Goal: Transaction & Acquisition: Purchase product/service

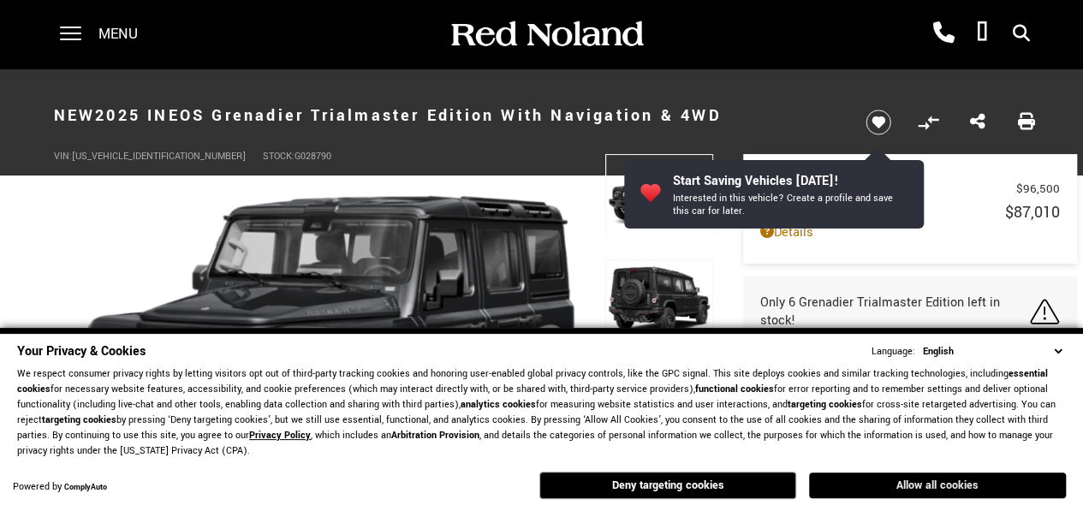
click at [883, 474] on button "Allow all cookies" at bounding box center [937, 486] width 257 height 26
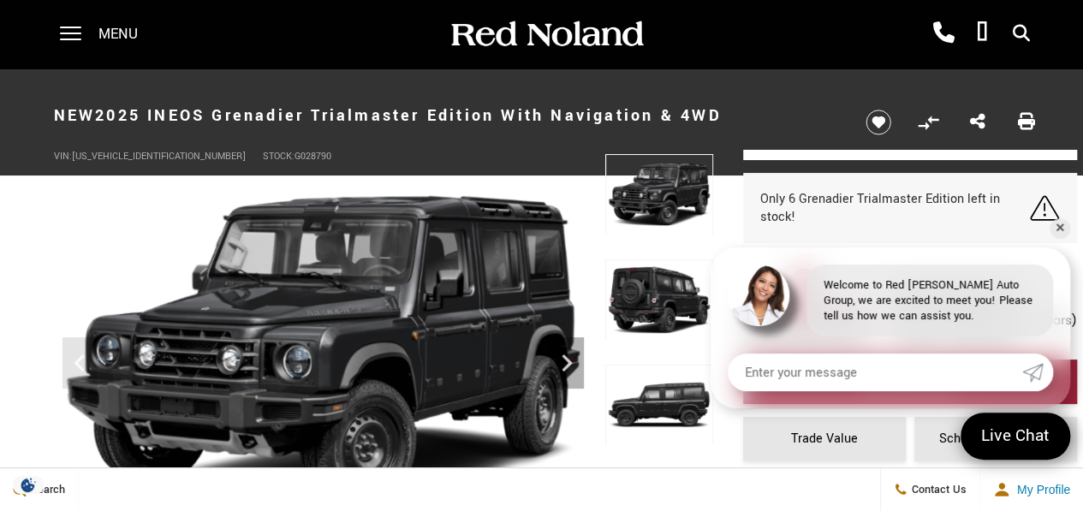
scroll to position [106, 0]
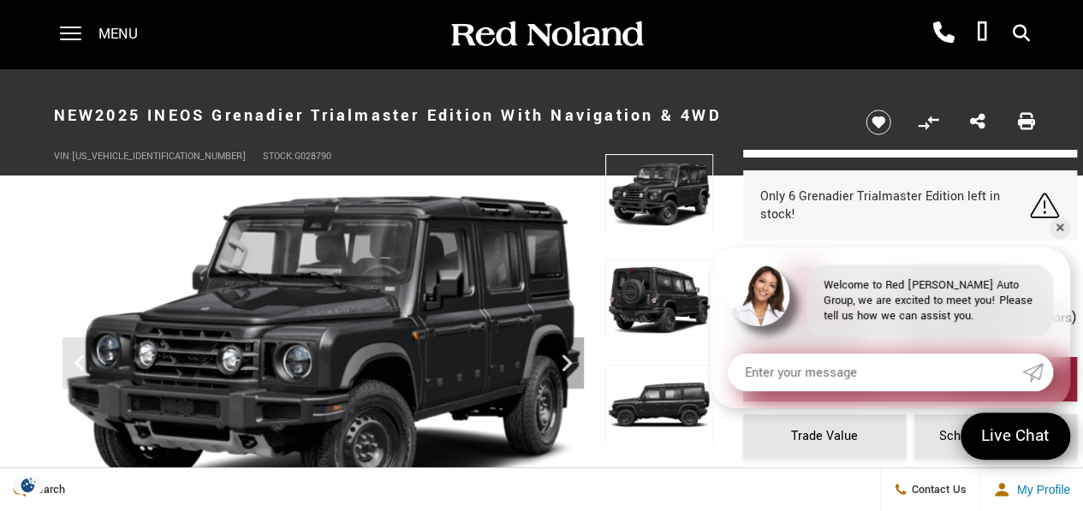
click at [108, 34] on span "Menu" at bounding box center [117, 34] width 39 height 68
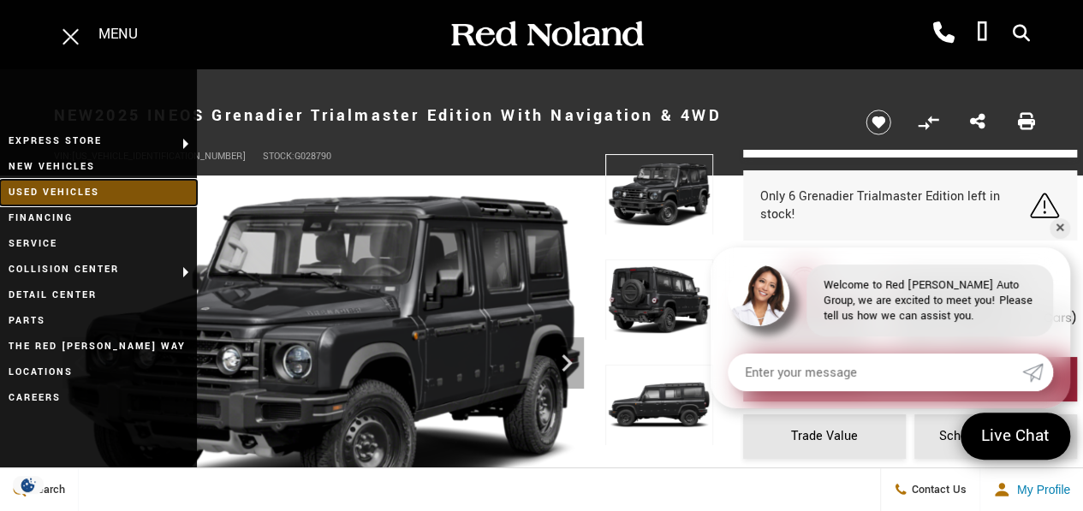
click at [110, 193] on link "Used Vehicles" at bounding box center [98, 193] width 197 height 26
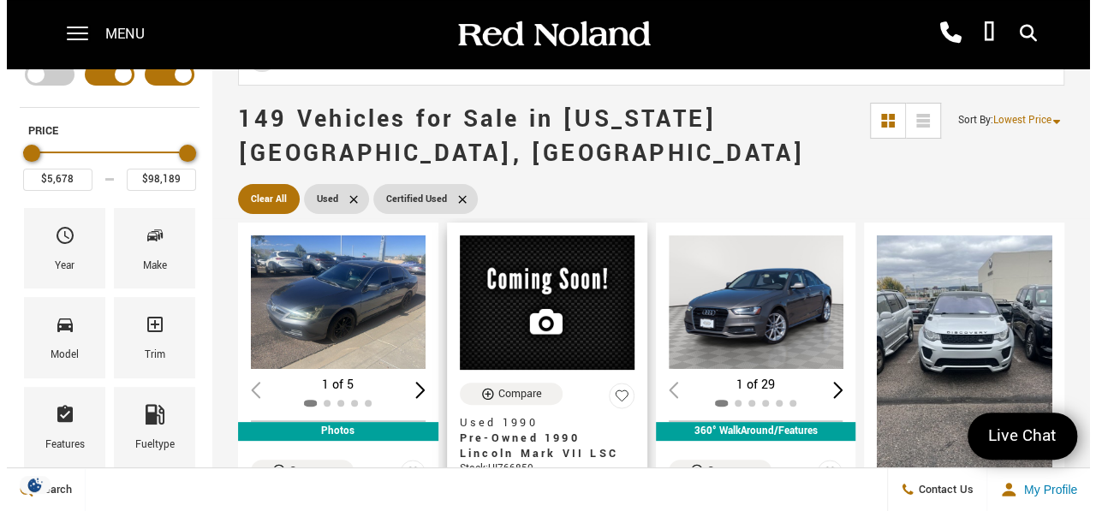
scroll to position [46, 0]
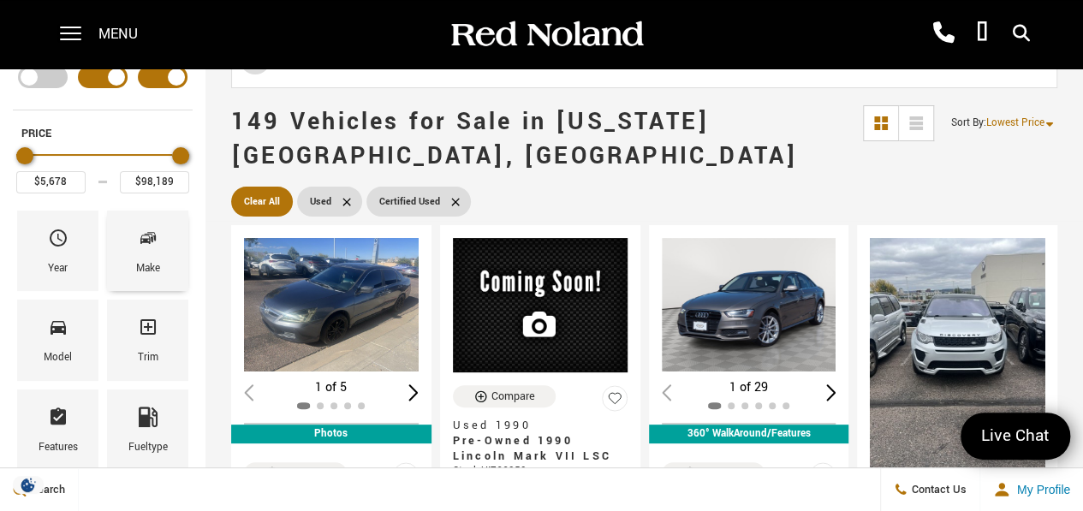
click at [160, 242] on div "Make" at bounding box center [147, 251] width 81 height 80
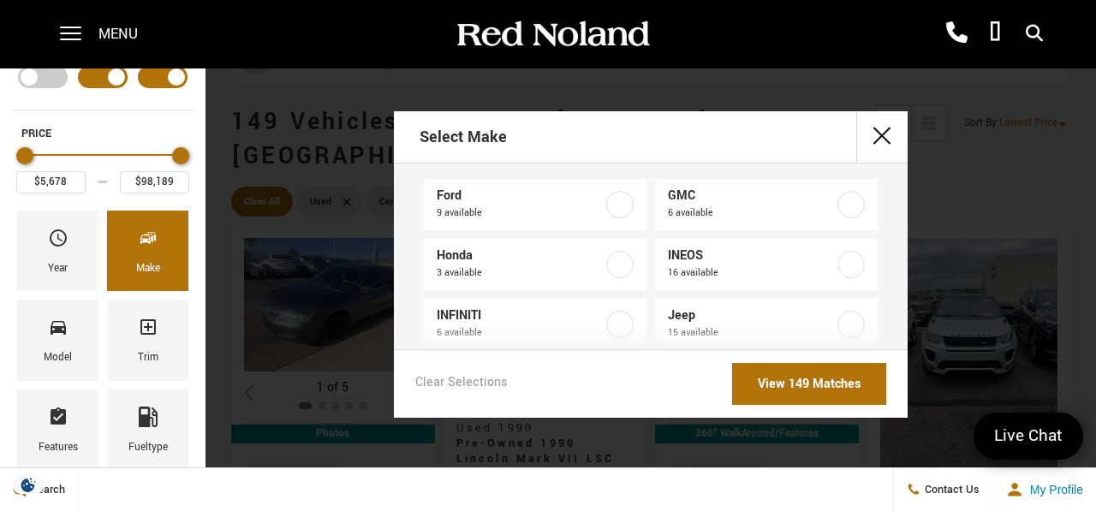
scroll to position [227, 0]
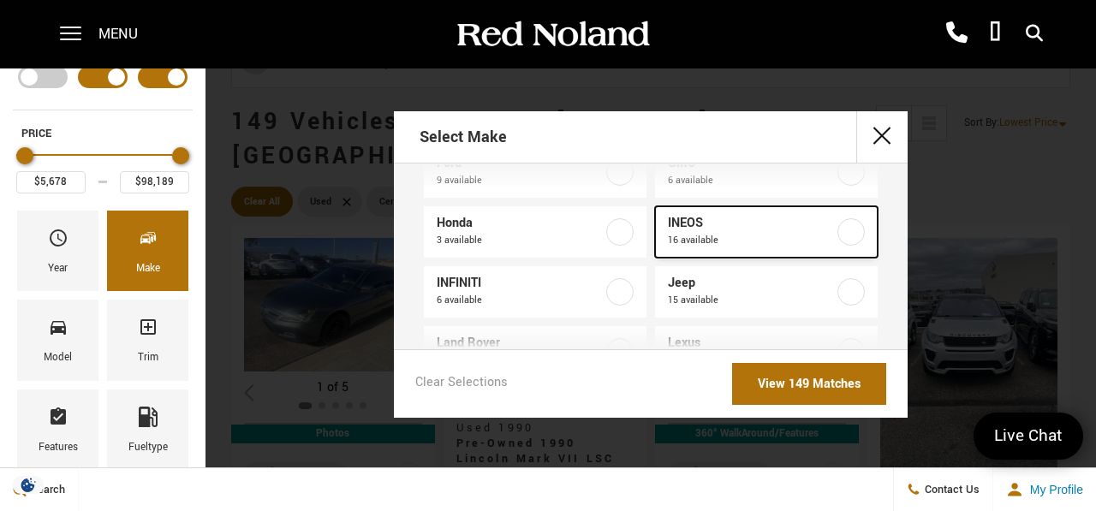
click at [718, 222] on span "INEOS" at bounding box center [752, 223] width 168 height 17
type input "$65,576"
type input "$96,688"
checkbox input "true"
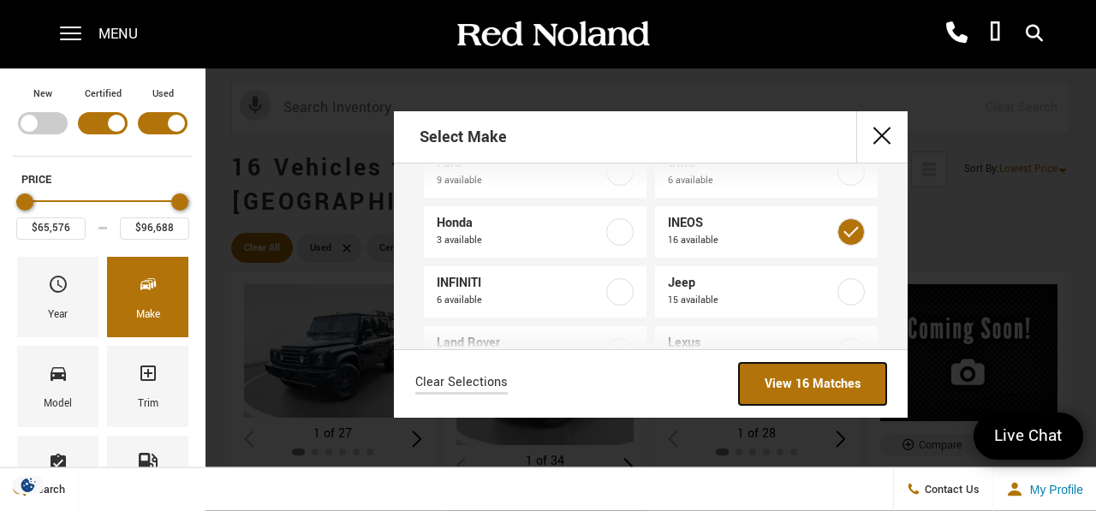
click at [800, 374] on link "View 16 Matches" at bounding box center [812, 384] width 147 height 42
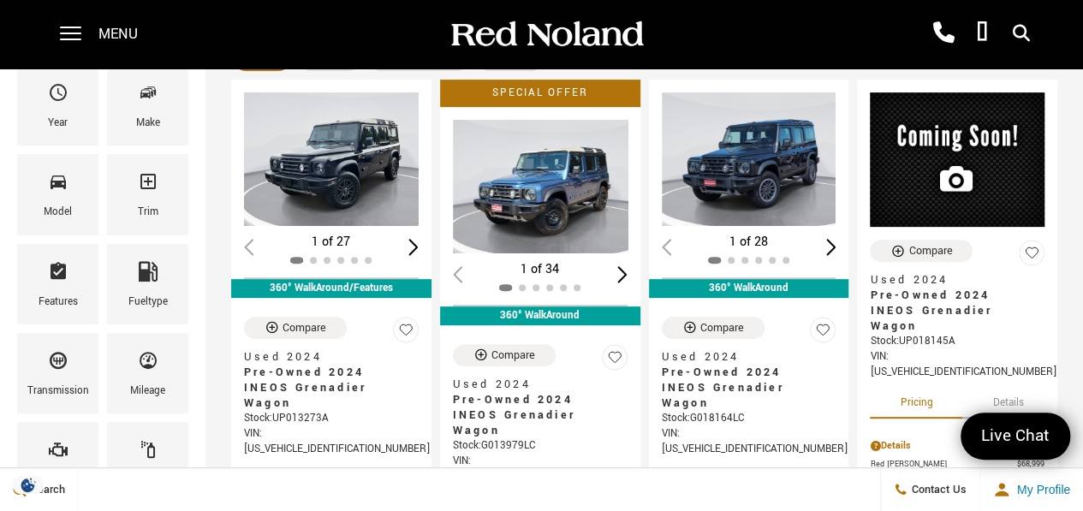
scroll to position [190, 0]
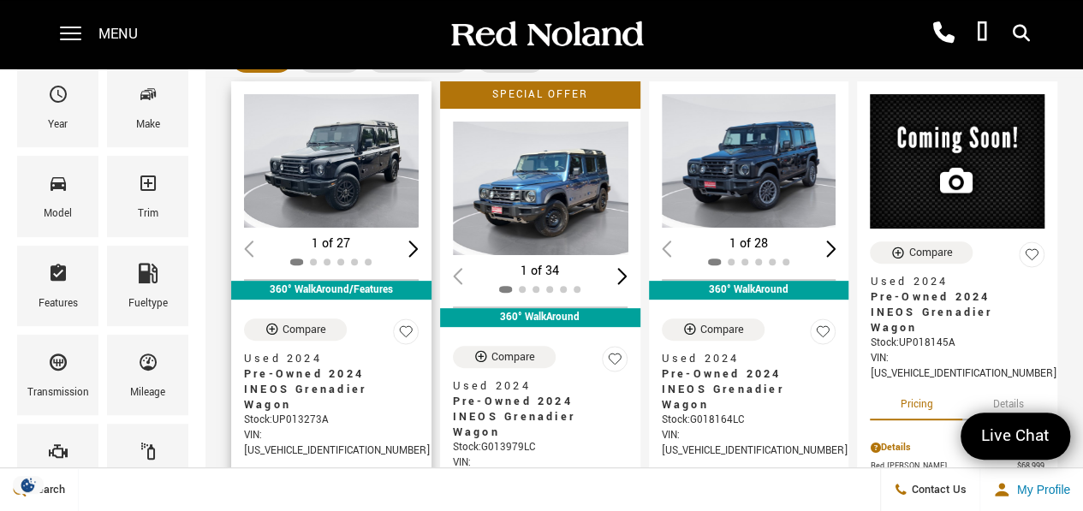
click at [419, 241] on div "Next slide" at bounding box center [413, 249] width 10 height 16
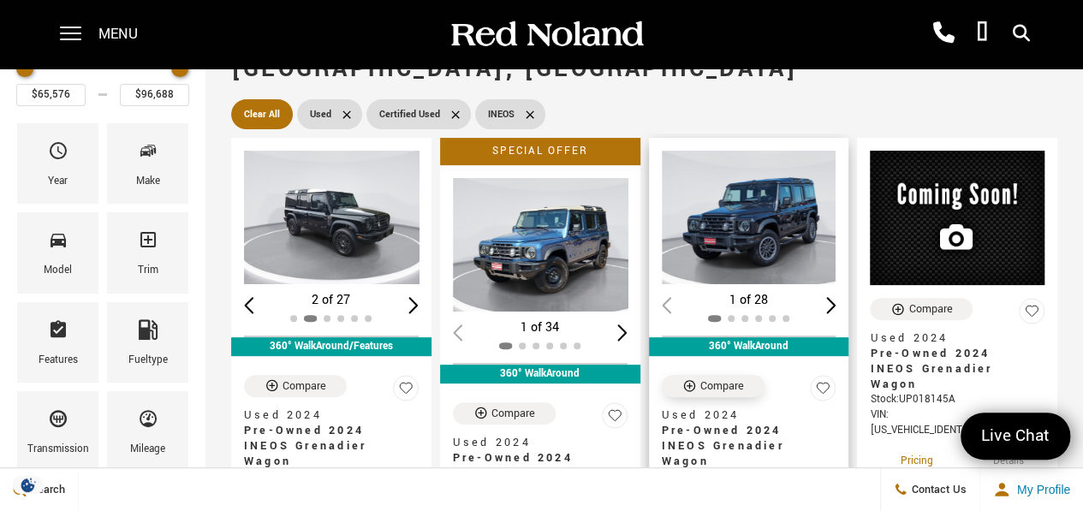
scroll to position [132, 0]
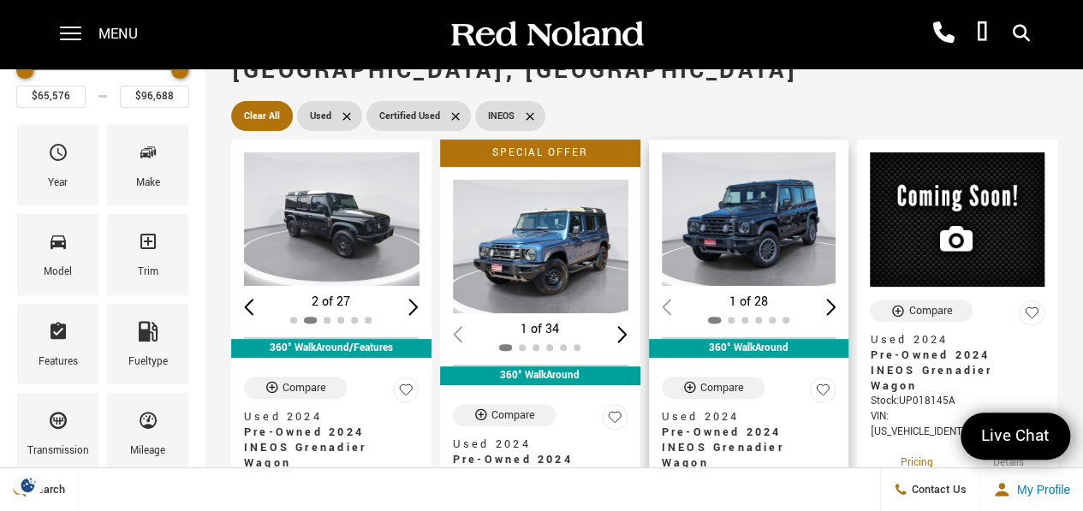
click at [750, 223] on img "1 / 2" at bounding box center [751, 219] width 178 height 134
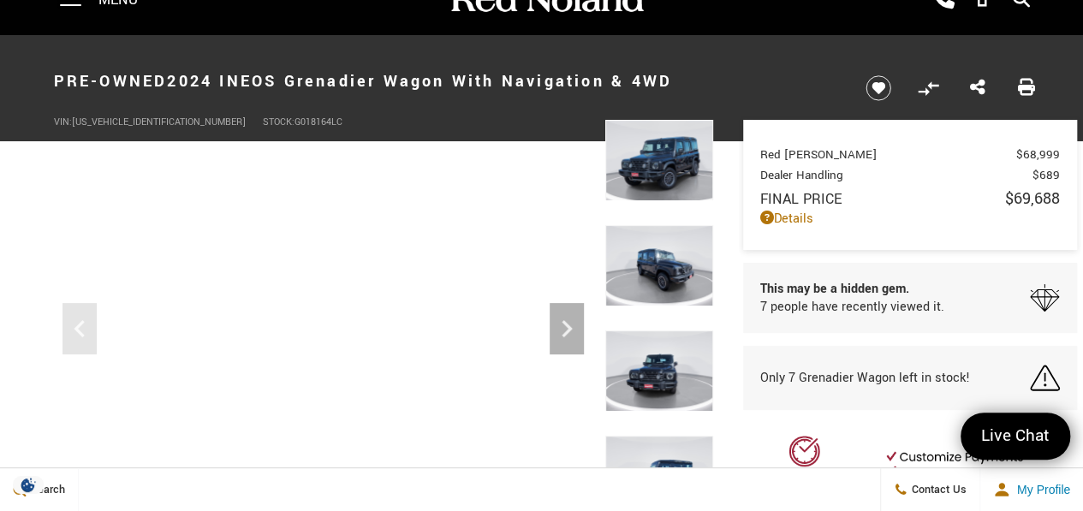
scroll to position [33, 0]
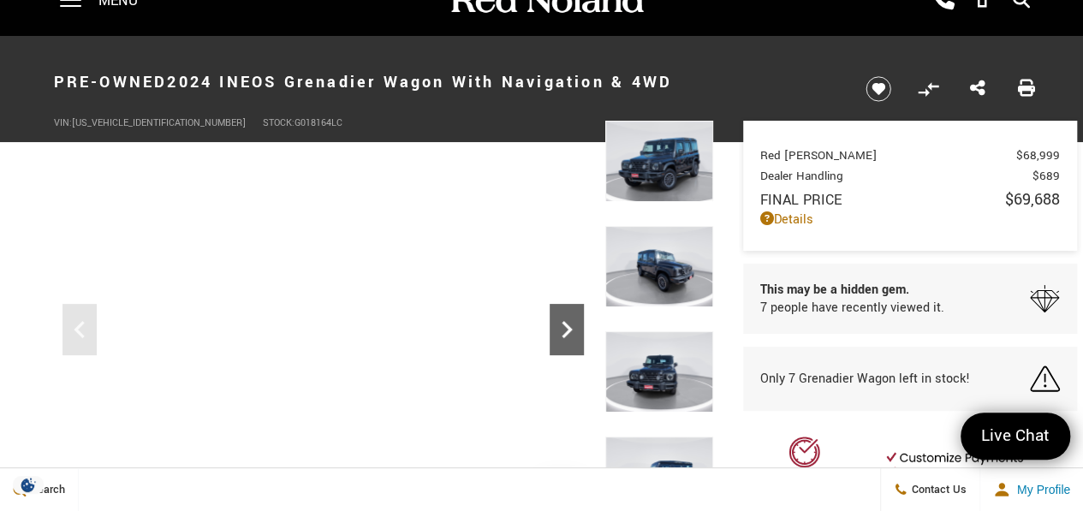
click at [555, 324] on icon "Next" at bounding box center [567, 330] width 34 height 34
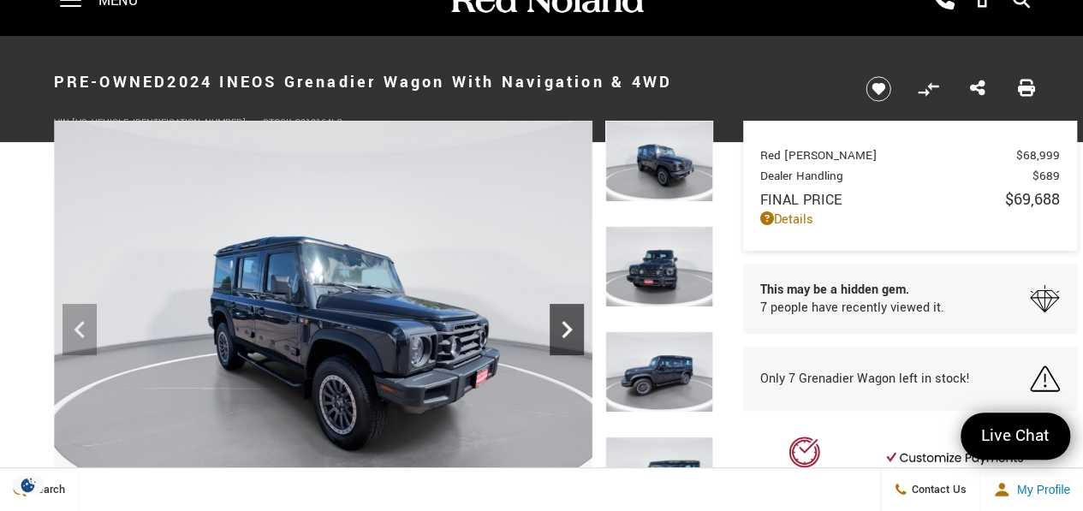
click at [555, 324] on icon "Next" at bounding box center [567, 330] width 34 height 34
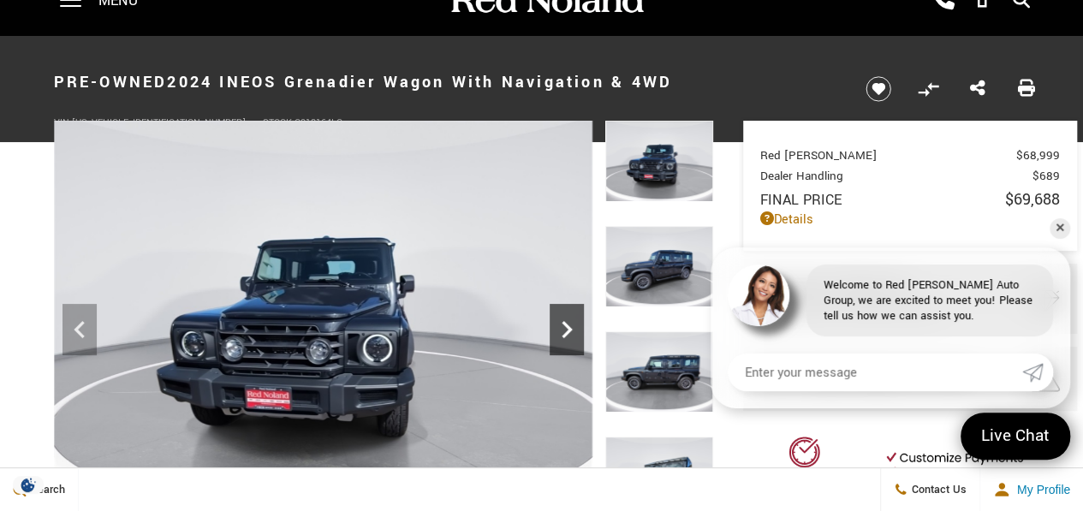
click at [555, 324] on icon "Next" at bounding box center [567, 330] width 34 height 34
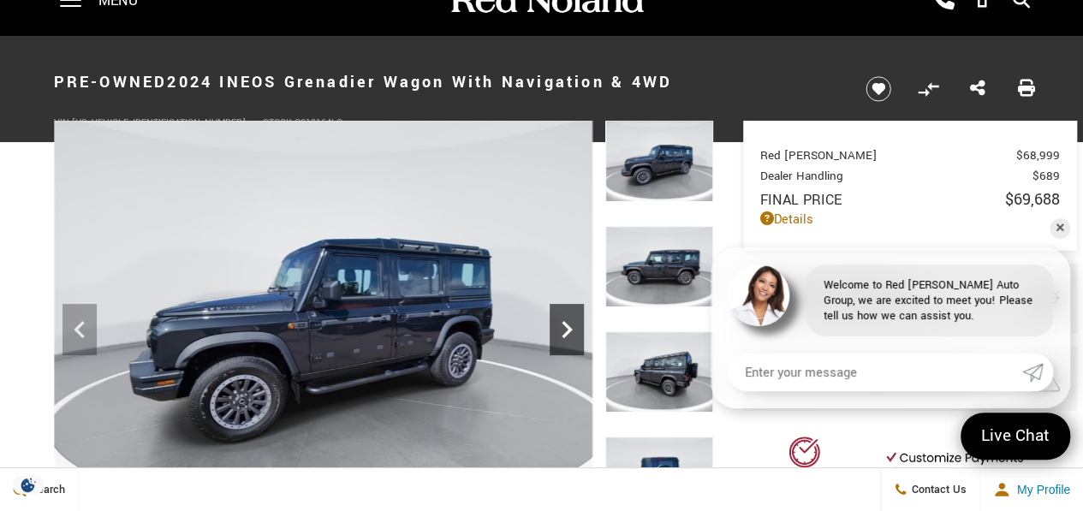
click at [555, 324] on icon "Next" at bounding box center [567, 330] width 34 height 34
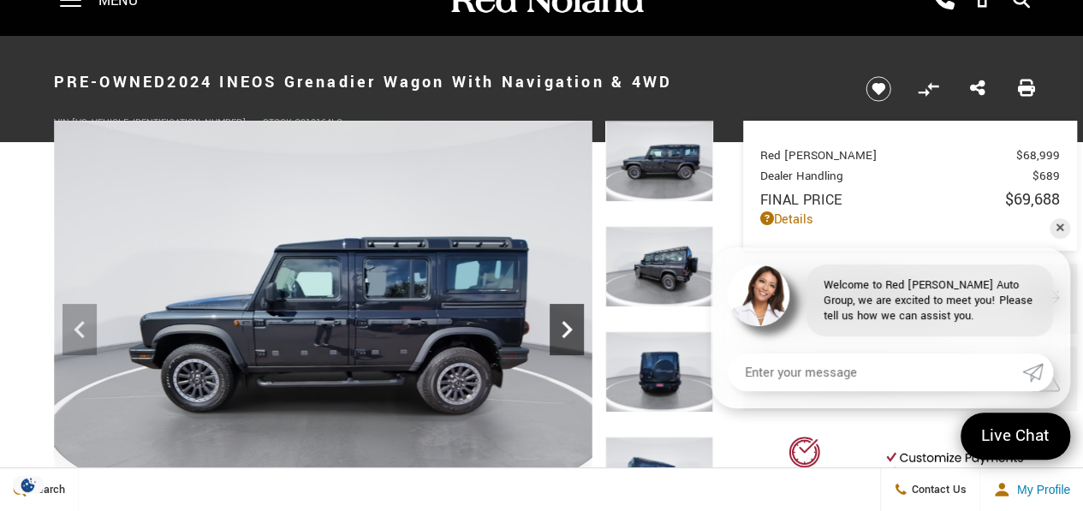
click at [555, 324] on icon "Next" at bounding box center [567, 330] width 34 height 34
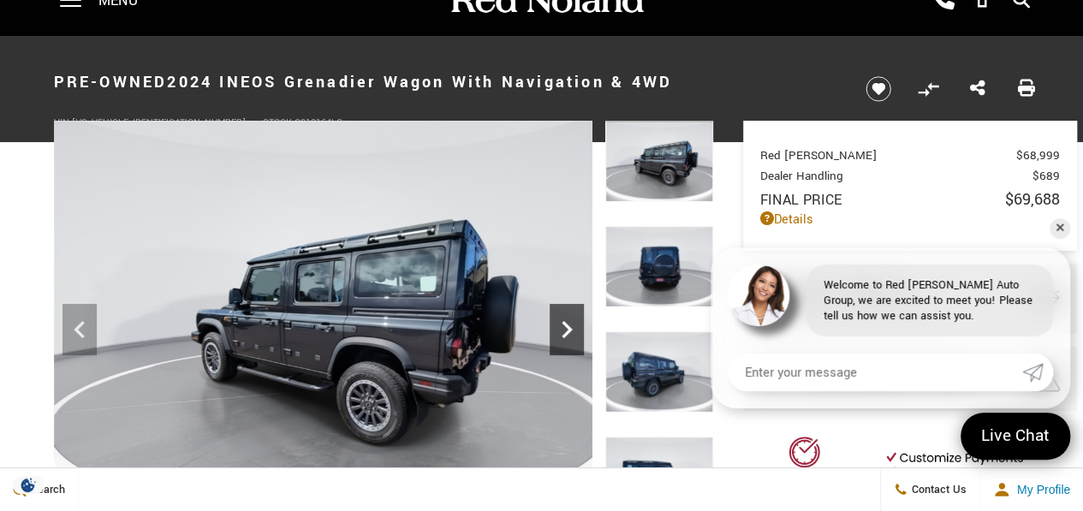
click at [555, 324] on icon "Next" at bounding box center [567, 330] width 34 height 34
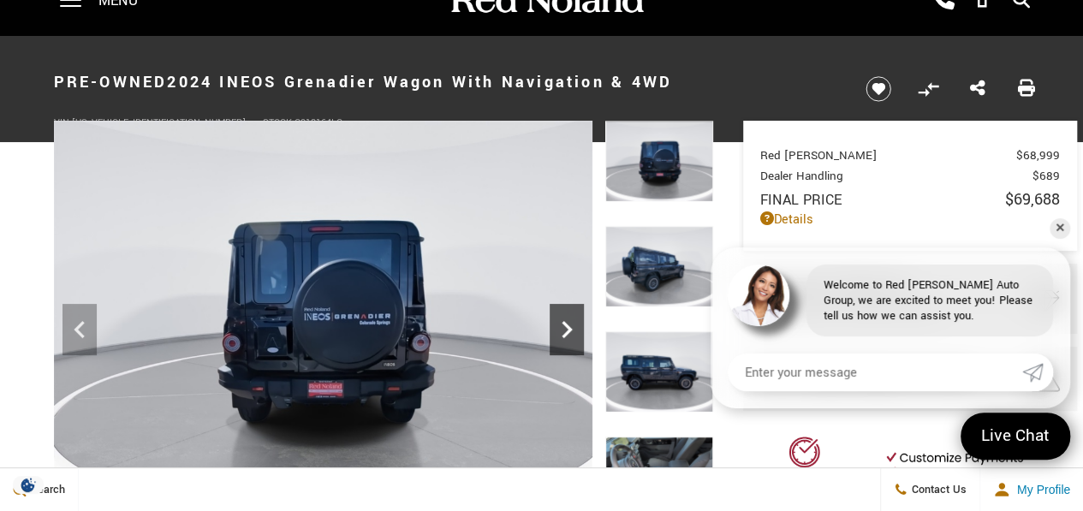
click at [555, 324] on icon "Next" at bounding box center [567, 330] width 34 height 34
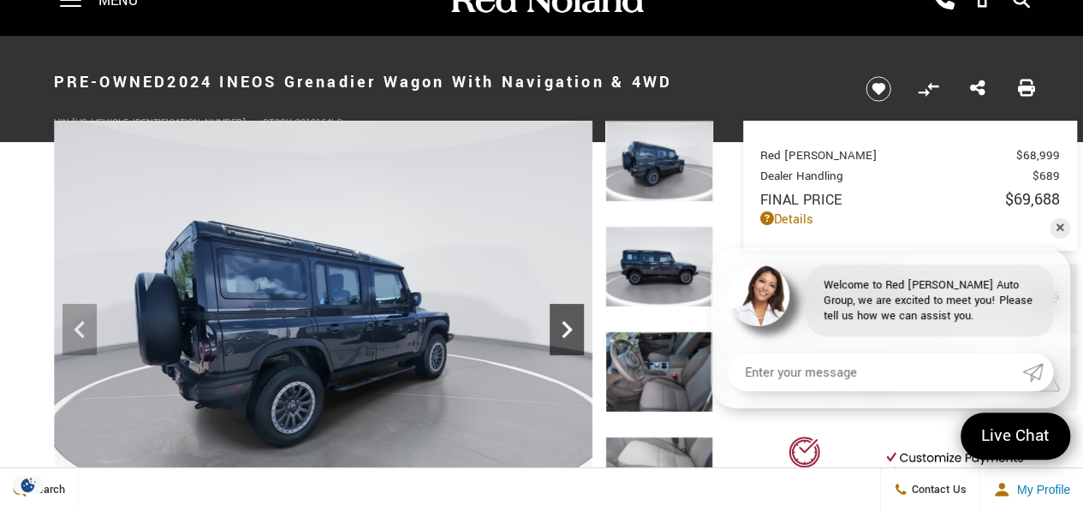
click at [555, 324] on icon "Next" at bounding box center [567, 330] width 34 height 34
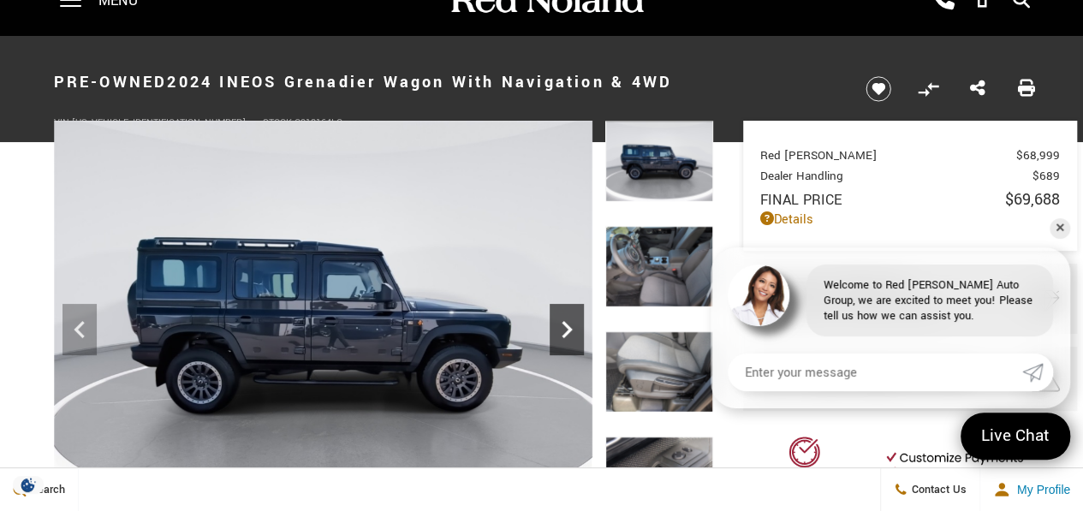
click at [555, 324] on icon "Next" at bounding box center [567, 330] width 34 height 34
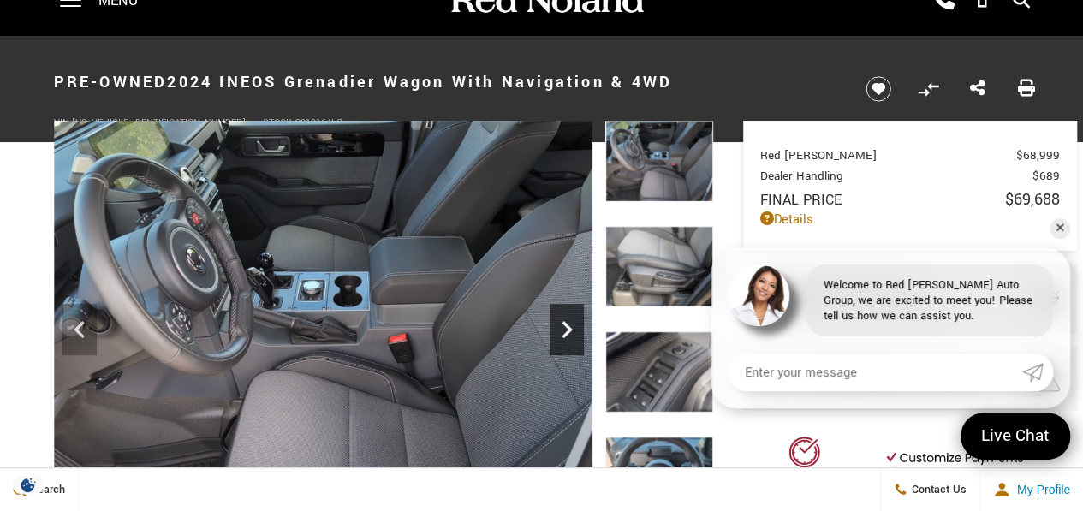
click at [555, 324] on icon "Next" at bounding box center [567, 330] width 34 height 34
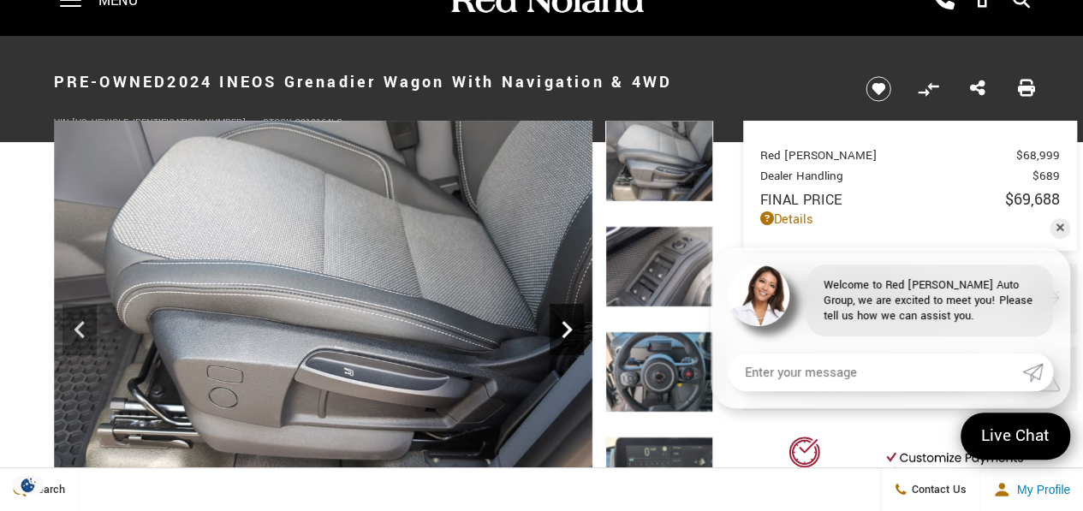
click at [555, 324] on icon "Next" at bounding box center [567, 330] width 34 height 34
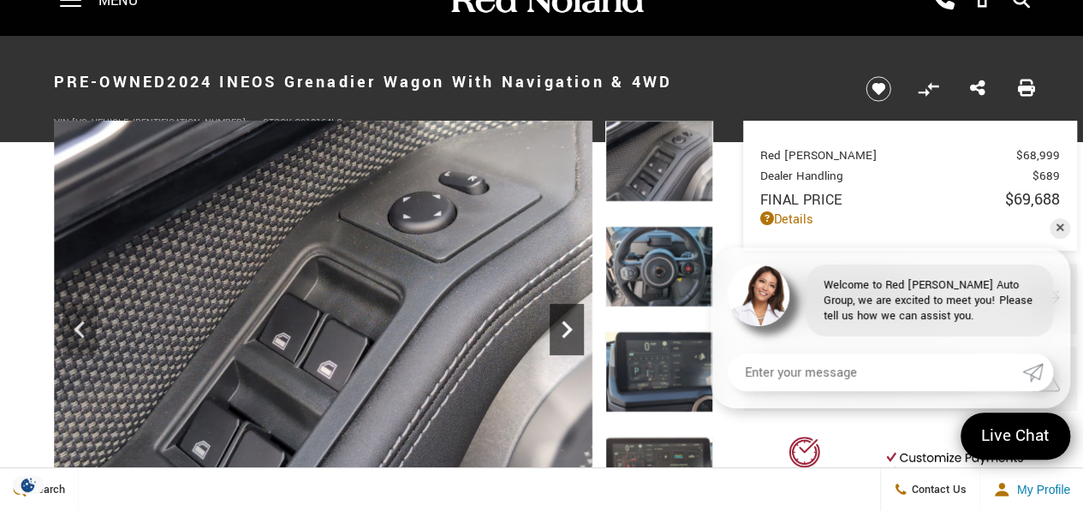
click at [555, 324] on icon "Next" at bounding box center [567, 330] width 34 height 34
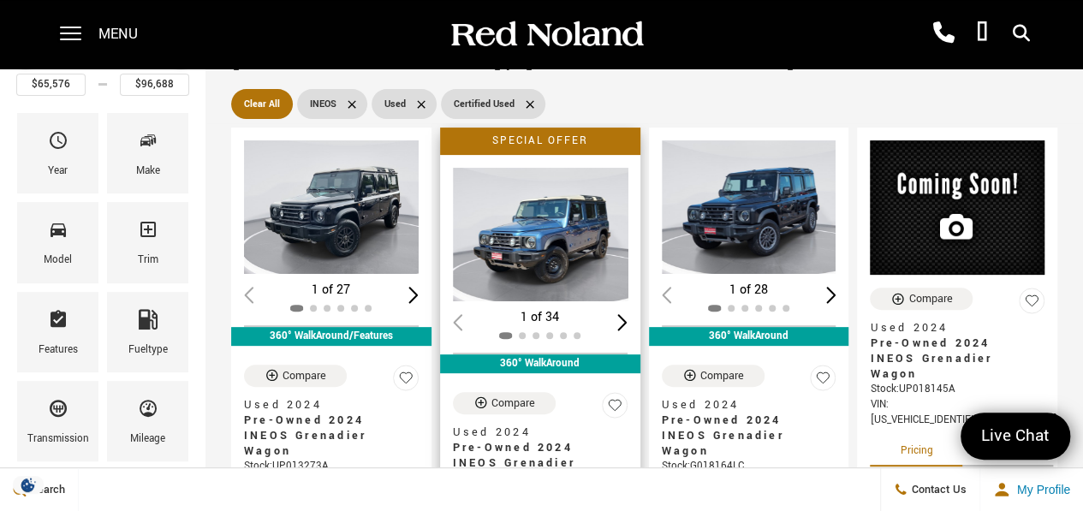
scroll to position [132, 0]
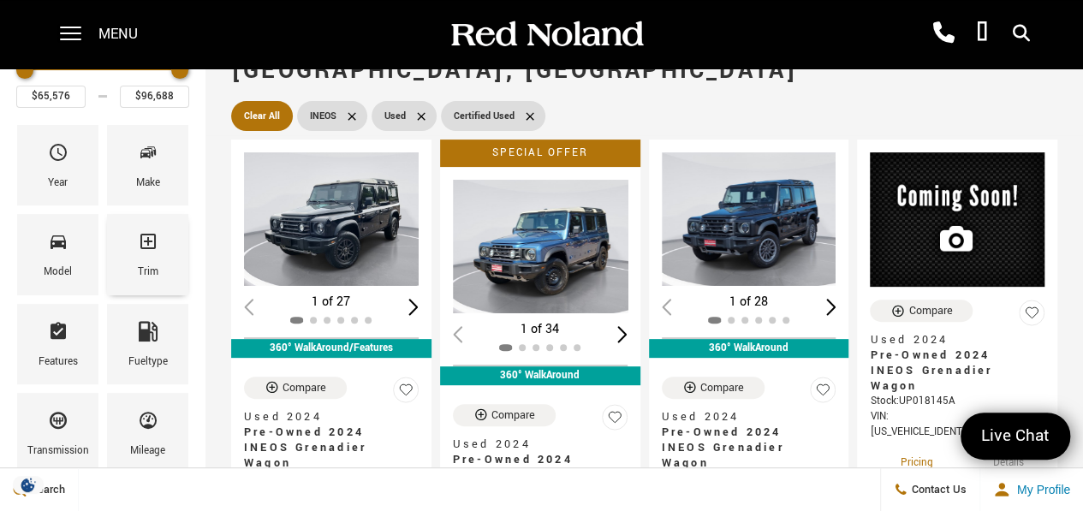
click at [146, 241] on icon "Trim" at bounding box center [148, 241] width 21 height 21
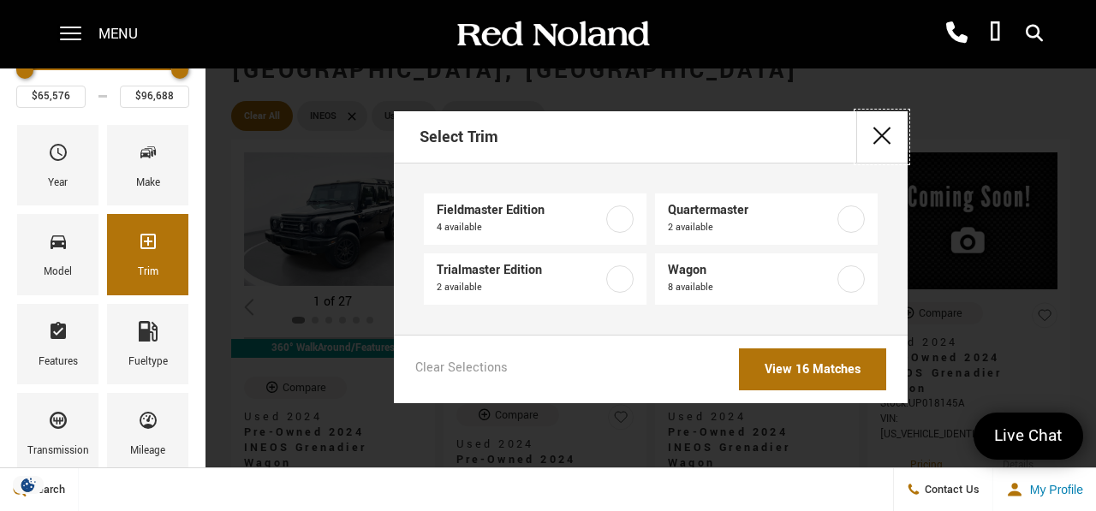
click at [880, 132] on button "close" at bounding box center [881, 136] width 51 height 51
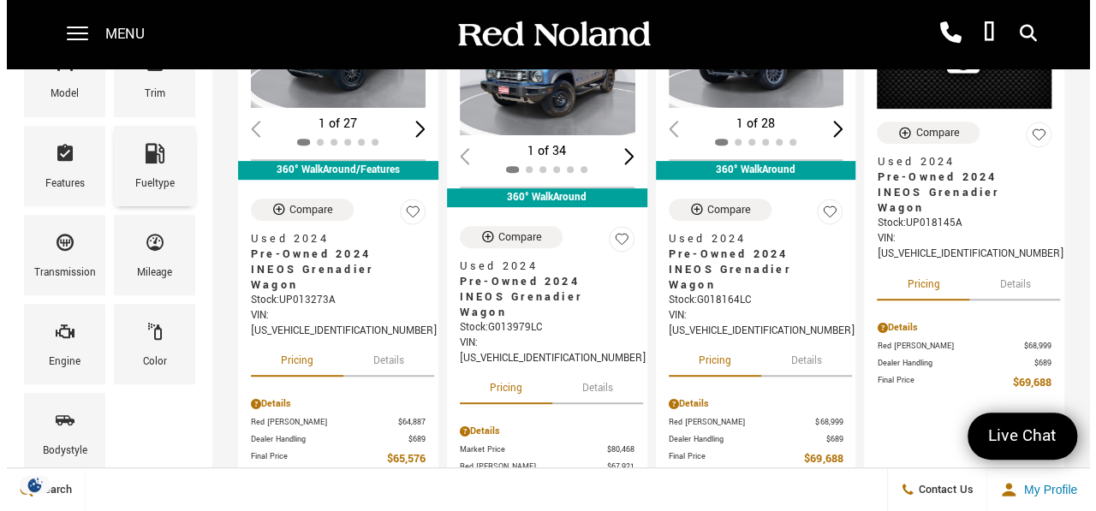
scroll to position [295, 0]
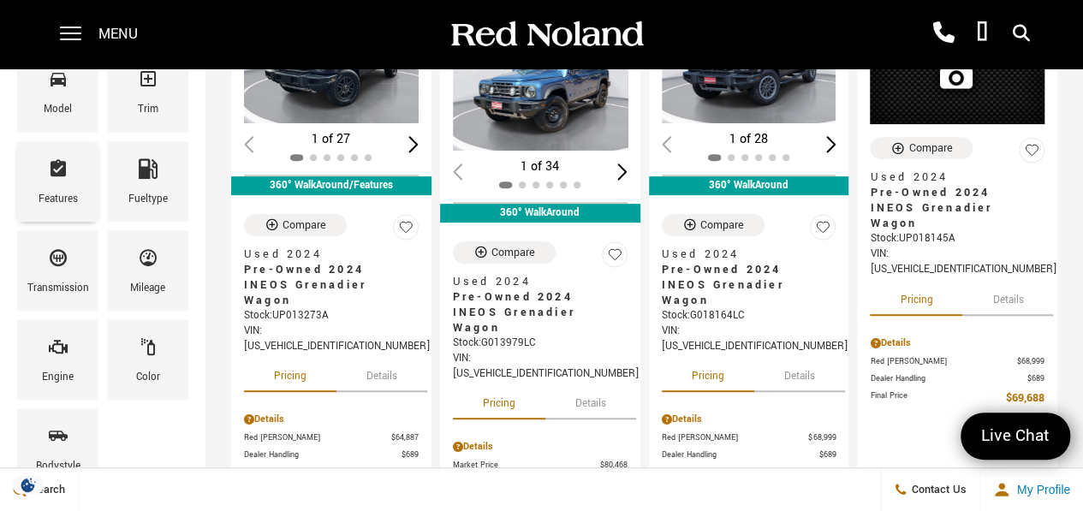
click at [77, 158] on div "Features" at bounding box center [57, 181] width 81 height 80
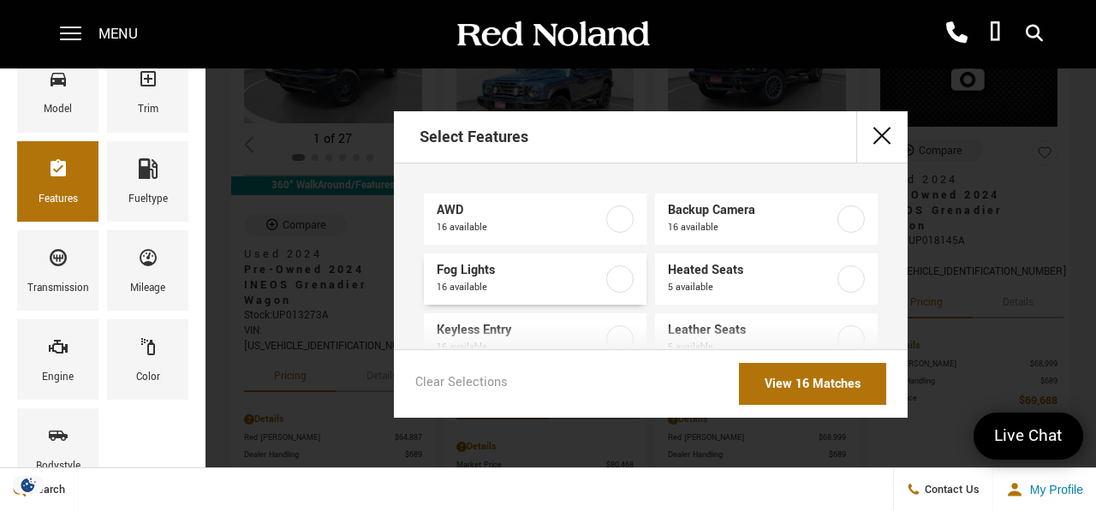
scroll to position [56, 0]
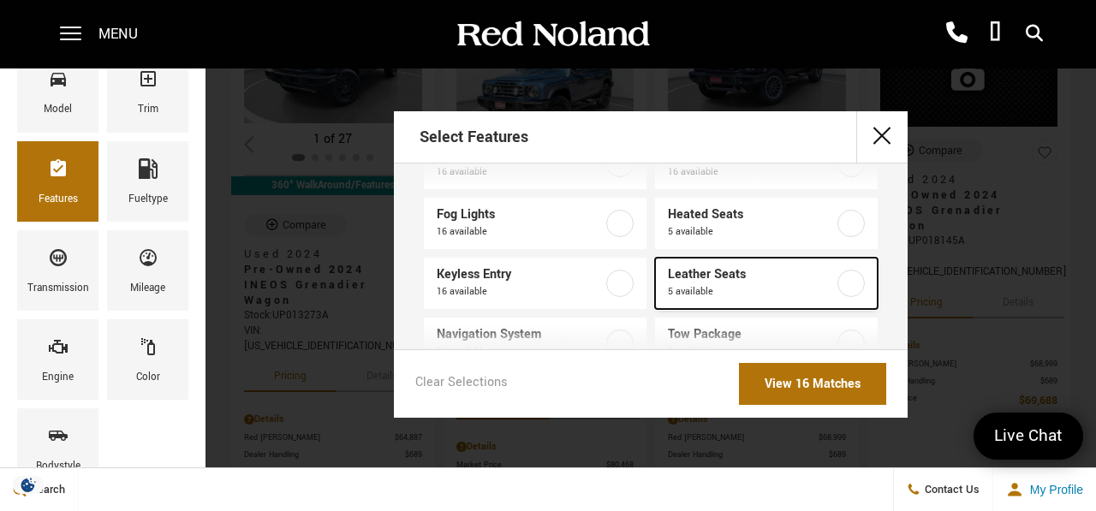
click at [784, 278] on span "Leather Seats" at bounding box center [752, 274] width 168 height 17
type input "$73,914"
type input "$84,617"
checkbox input "true"
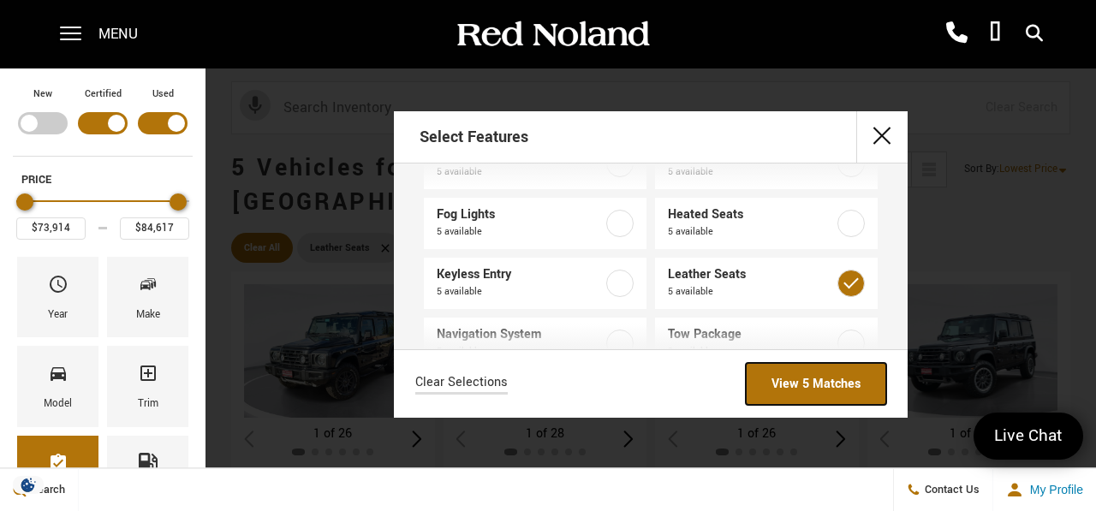
click at [854, 387] on link "View 5 Matches" at bounding box center [816, 384] width 140 height 42
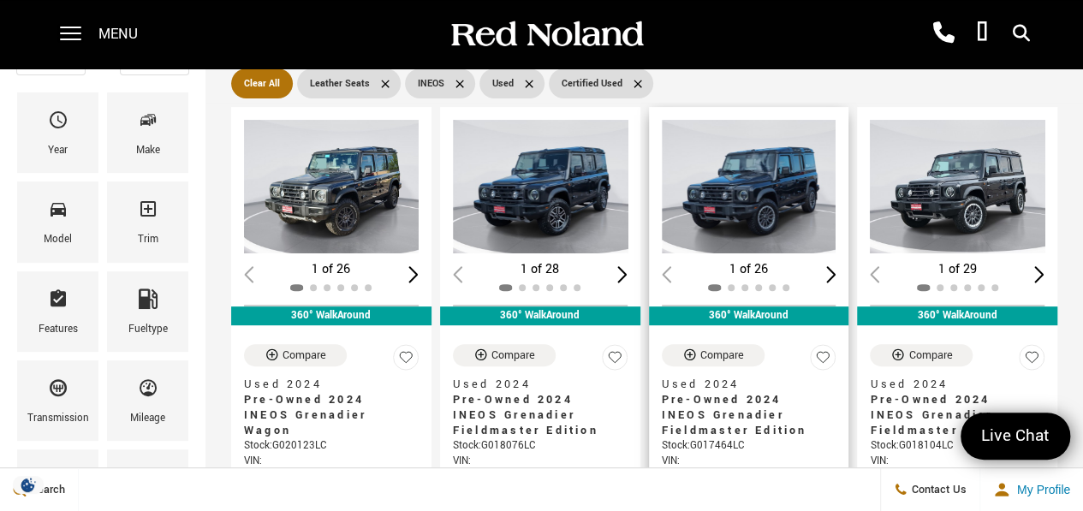
scroll to position [165, 0]
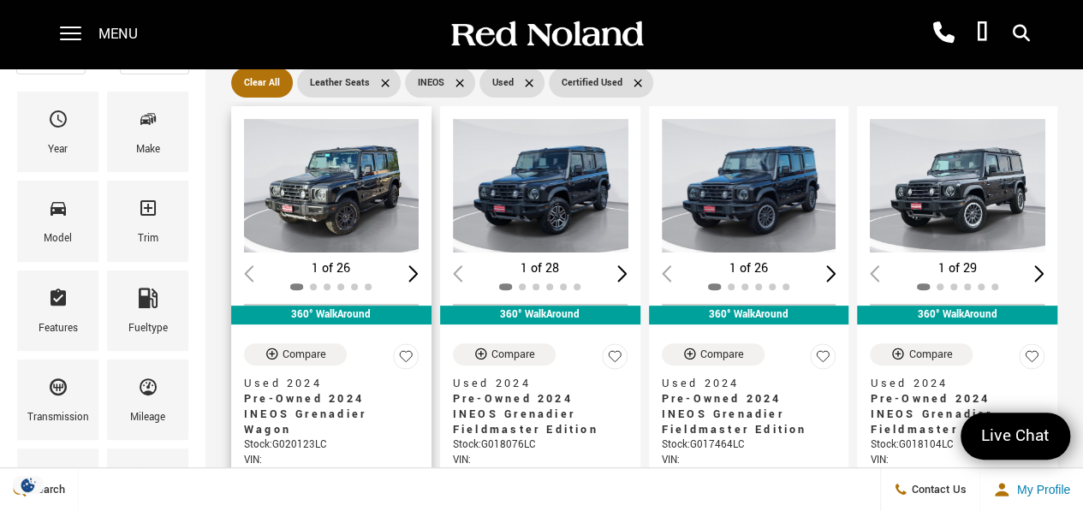
click at [342, 183] on img "1 / 2" at bounding box center [333, 186] width 178 height 134
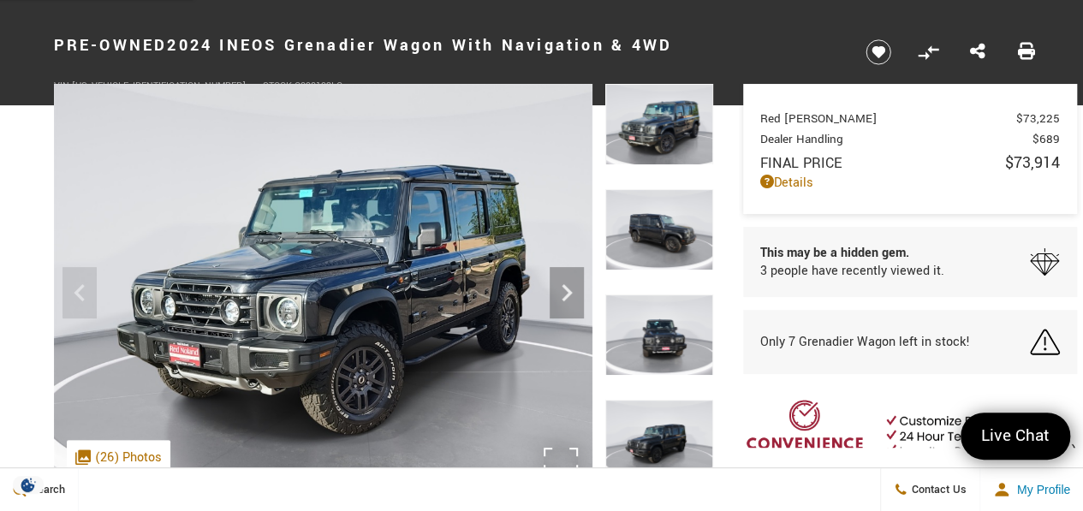
scroll to position [72, 0]
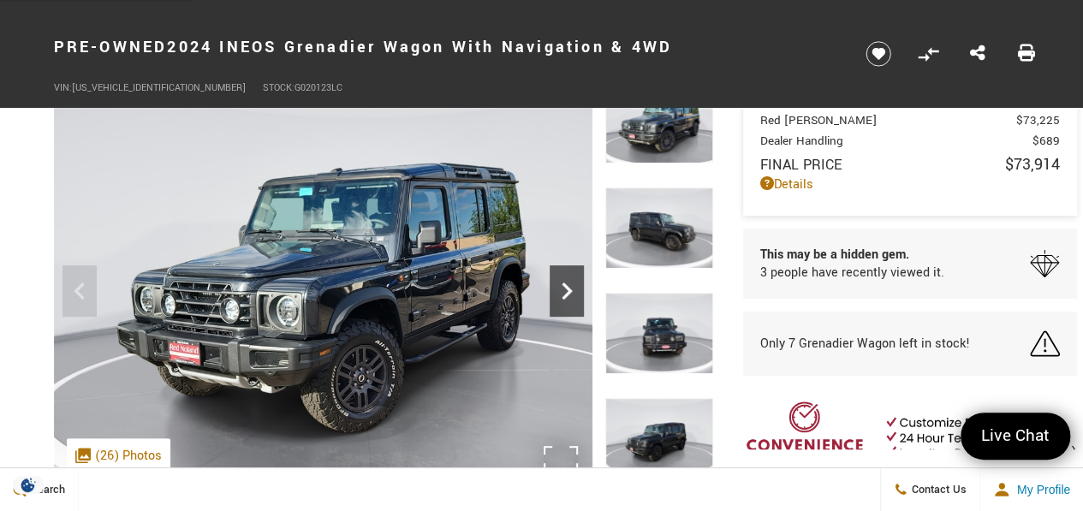
click at [563, 294] on icon "Next" at bounding box center [567, 291] width 34 height 34
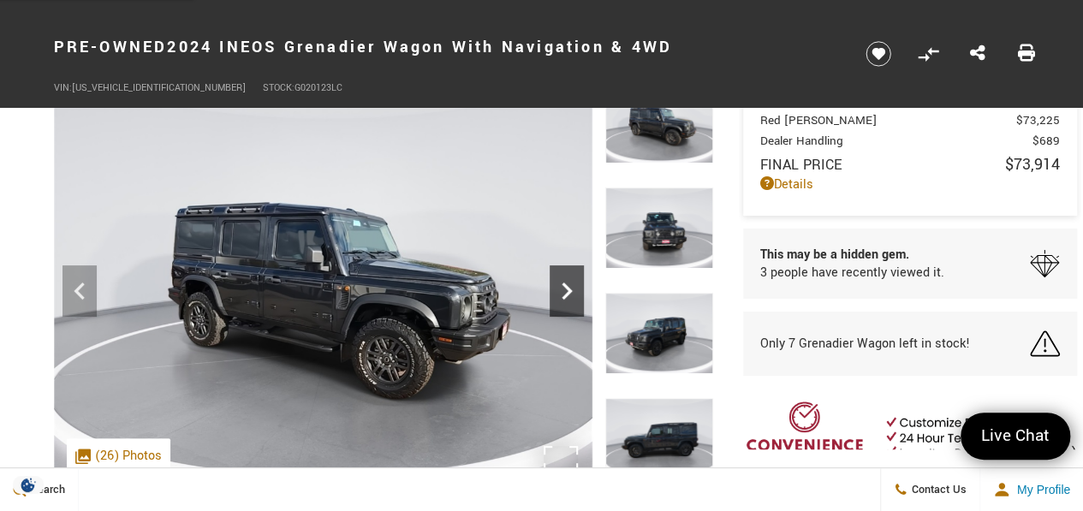
click at [563, 294] on icon "Next" at bounding box center [567, 291] width 34 height 34
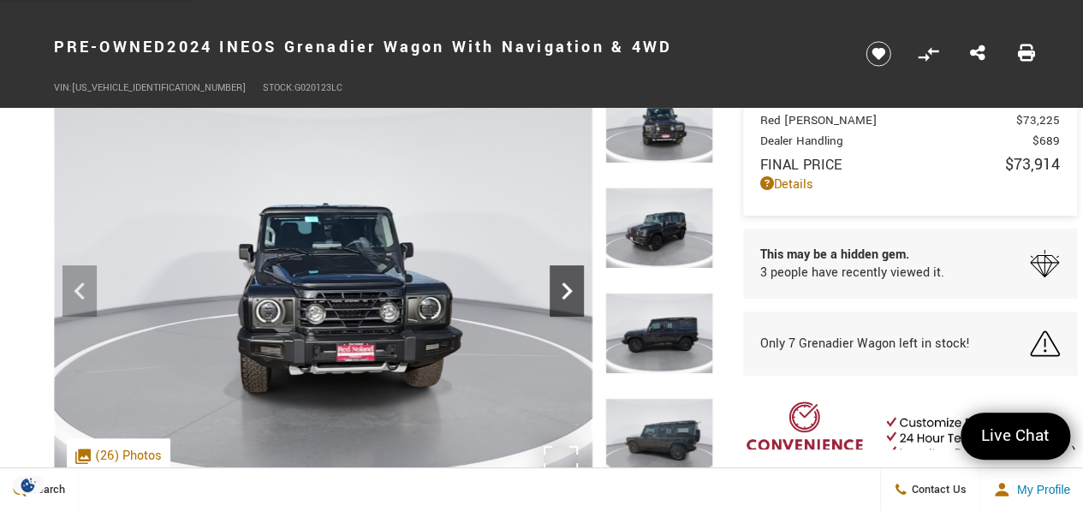
click at [563, 294] on icon "Next" at bounding box center [567, 291] width 34 height 34
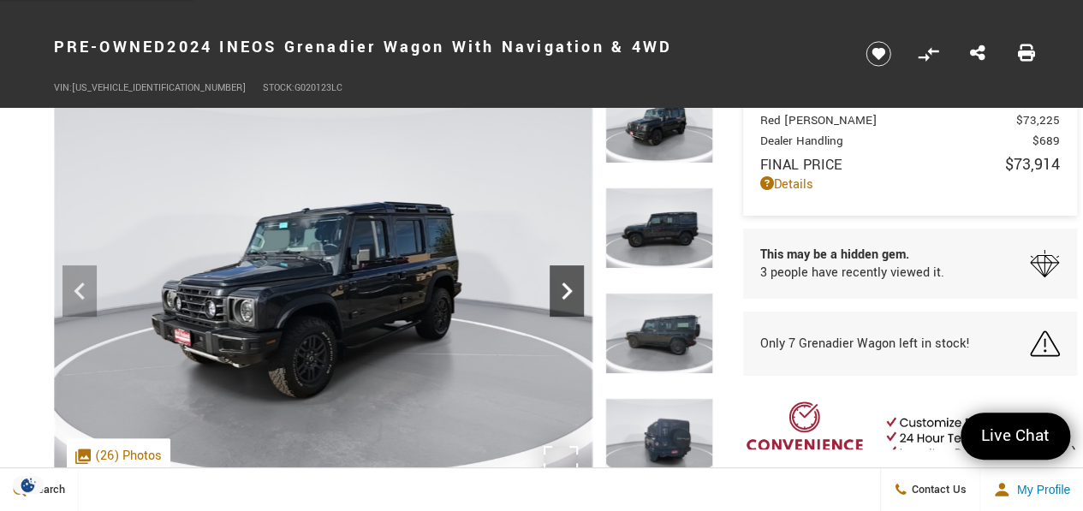
click at [563, 294] on icon "Next" at bounding box center [567, 291] width 34 height 34
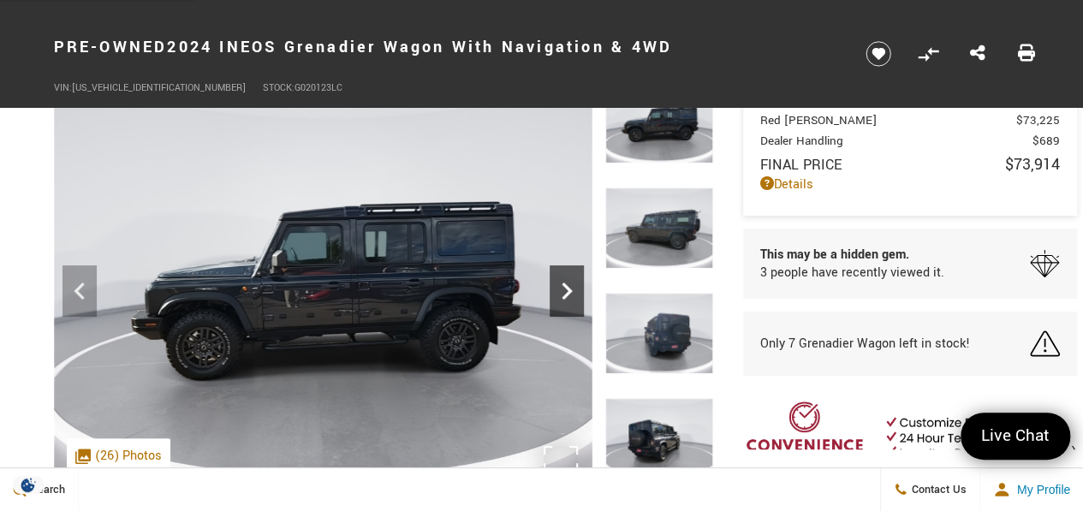
click at [563, 294] on icon "Next" at bounding box center [567, 291] width 34 height 34
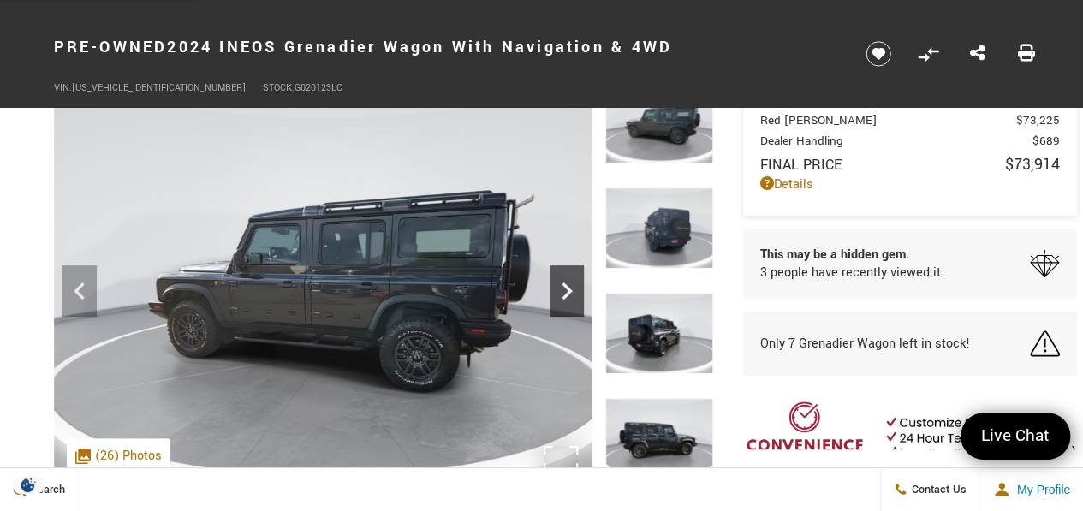
click at [563, 294] on icon "Next" at bounding box center [567, 291] width 34 height 34
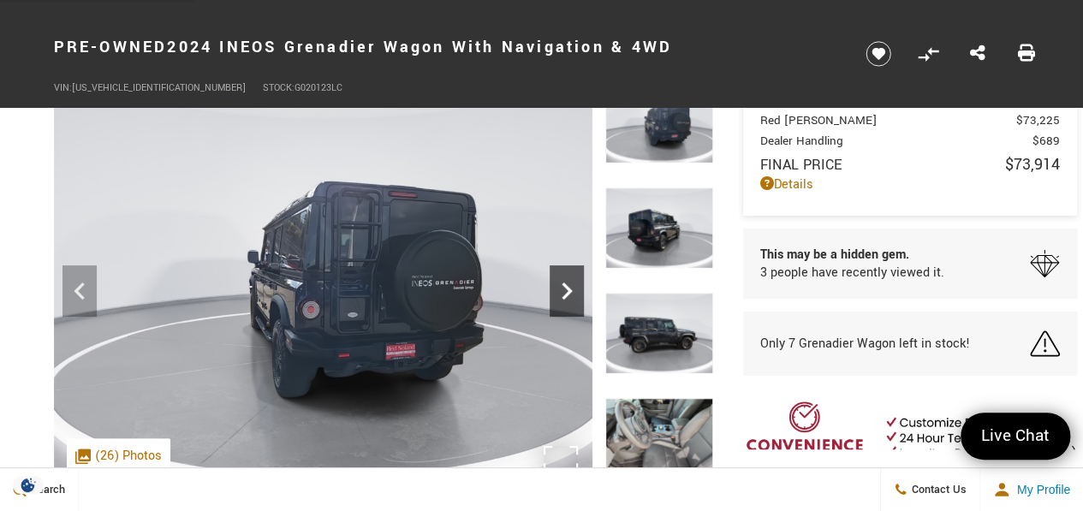
click at [563, 294] on icon "Next" at bounding box center [567, 291] width 34 height 34
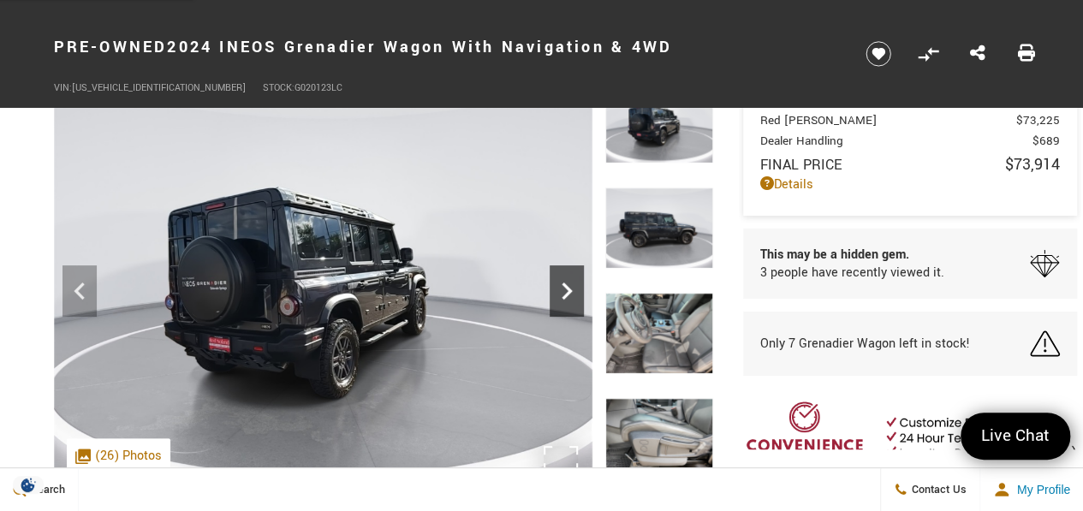
click at [563, 294] on icon "Next" at bounding box center [567, 291] width 34 height 34
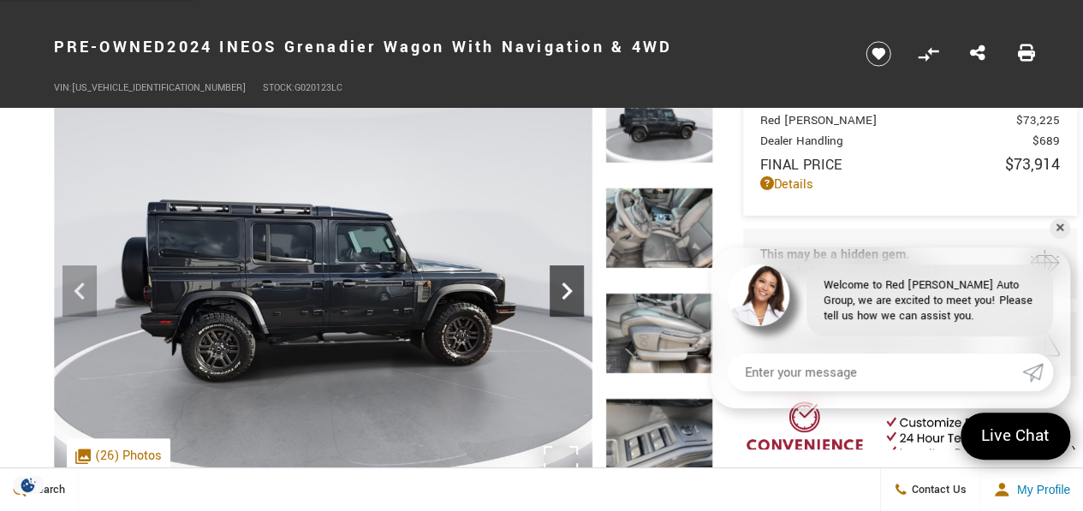
click at [563, 294] on icon "Next" at bounding box center [567, 291] width 34 height 34
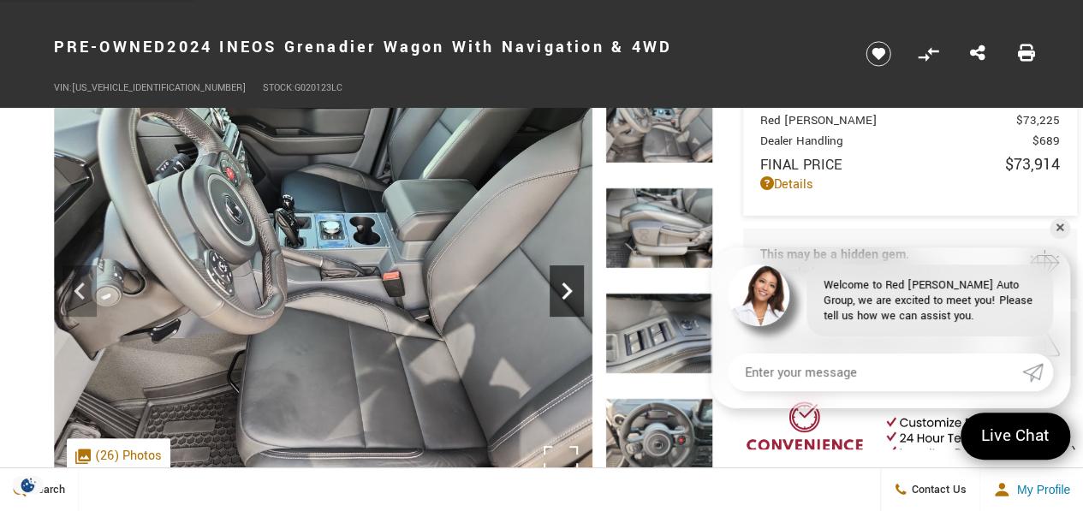
click at [563, 294] on icon "Next" at bounding box center [567, 291] width 34 height 34
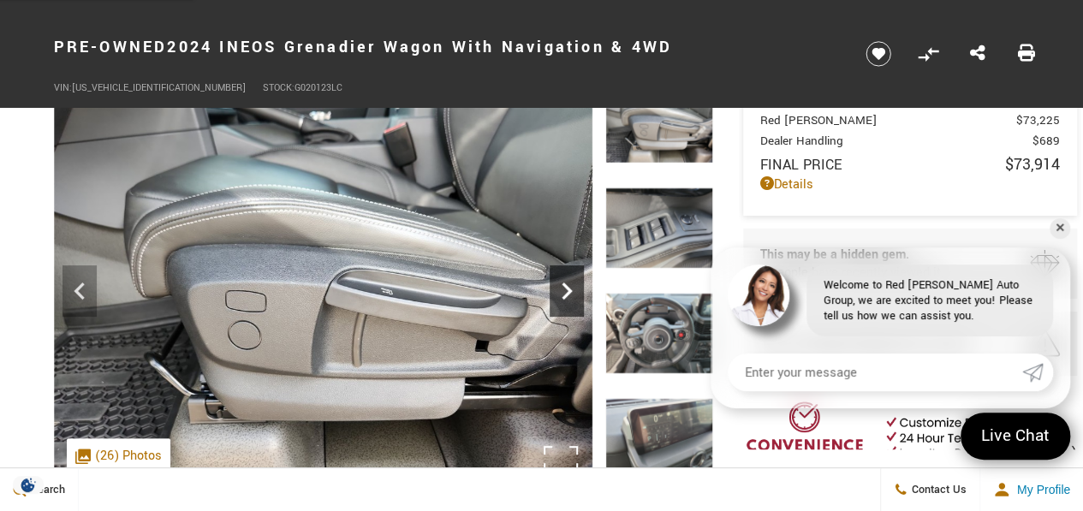
click at [563, 294] on icon "Next" at bounding box center [567, 291] width 34 height 34
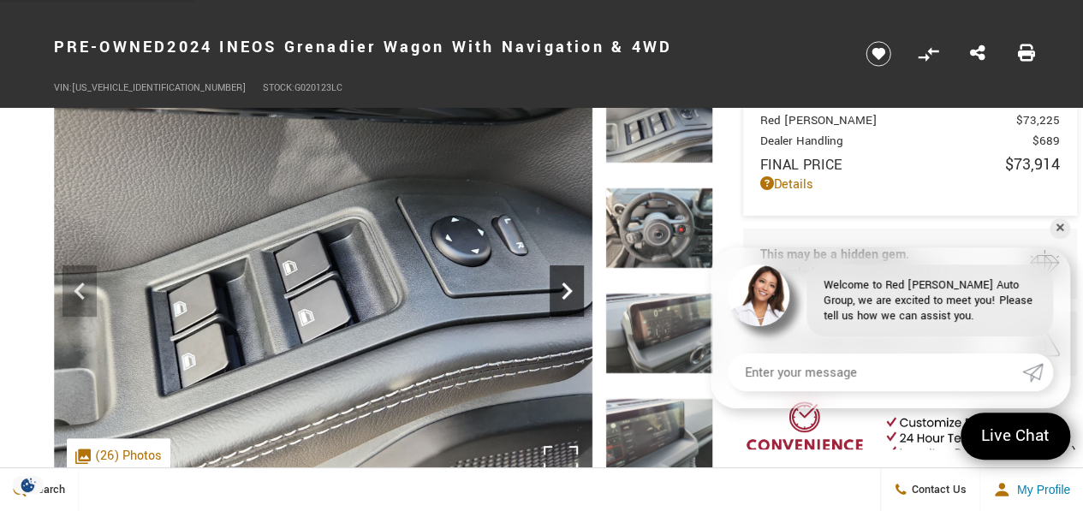
click at [563, 294] on icon "Next" at bounding box center [567, 291] width 34 height 34
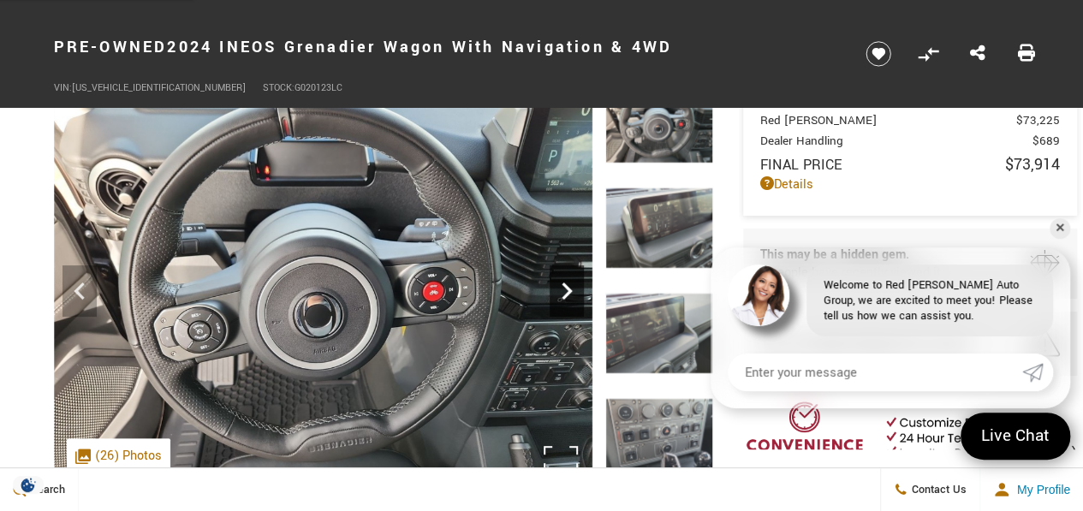
click at [563, 294] on icon "Next" at bounding box center [567, 291] width 34 height 34
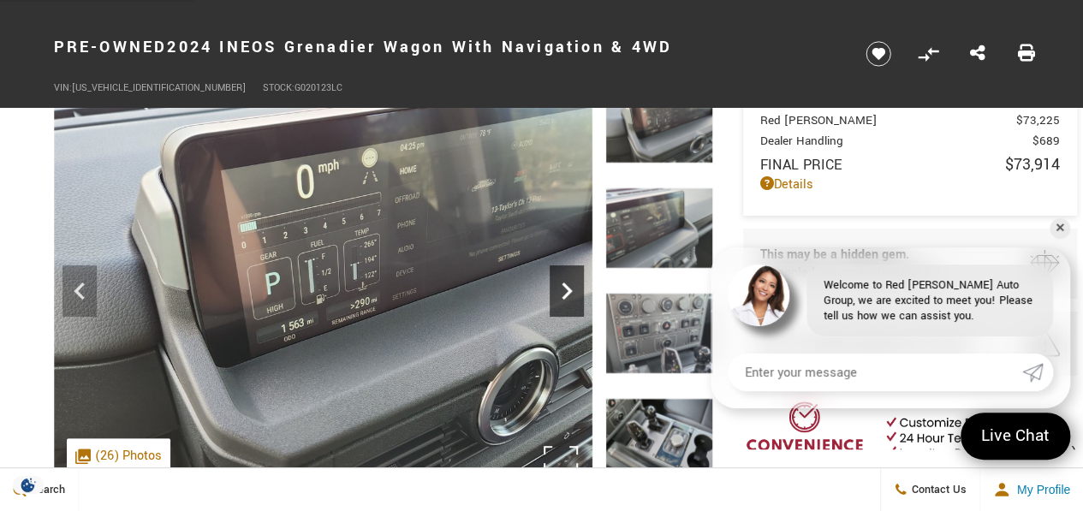
click at [563, 294] on icon "Next" at bounding box center [567, 291] width 34 height 34
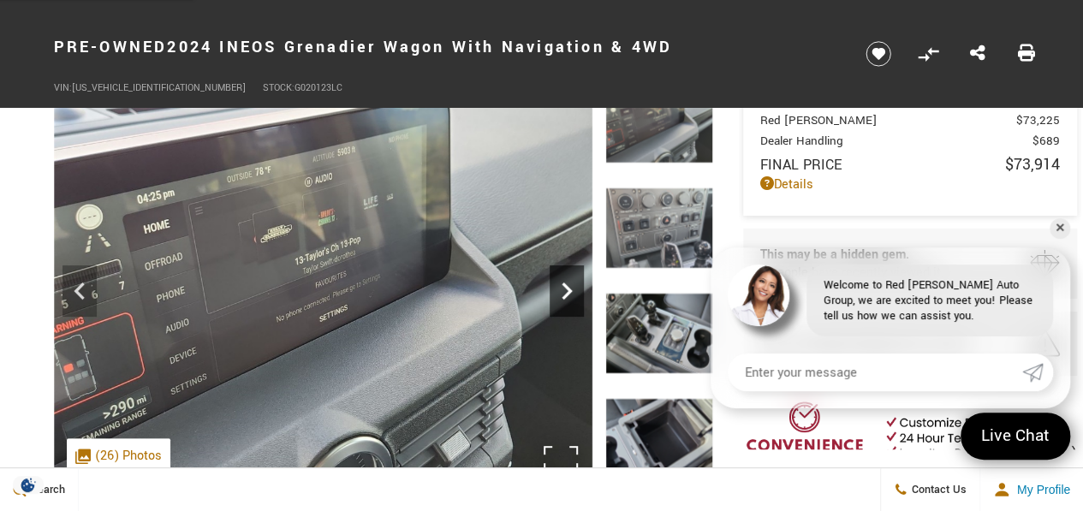
click at [563, 294] on icon "Next" at bounding box center [567, 291] width 34 height 34
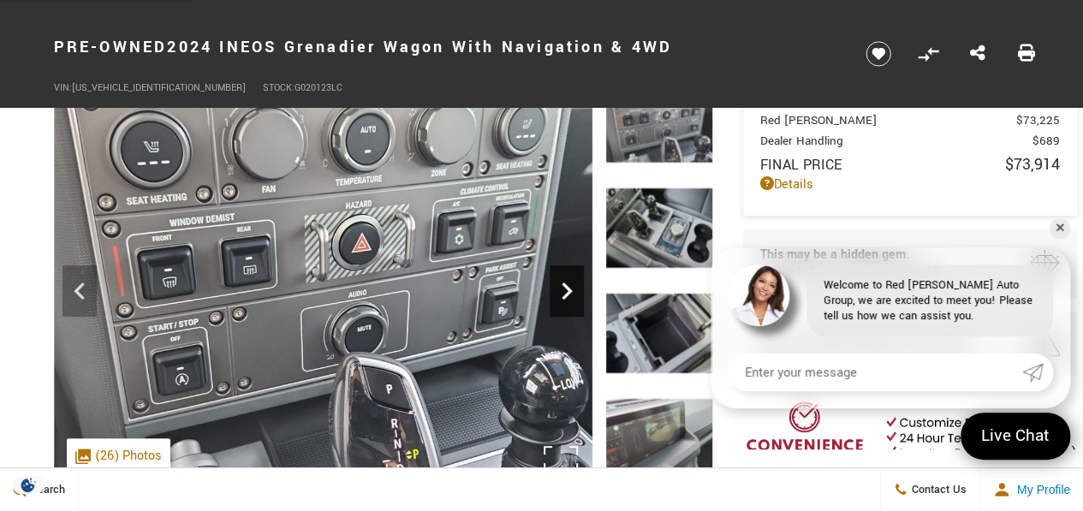
click at [563, 294] on icon "Next" at bounding box center [567, 291] width 34 height 34
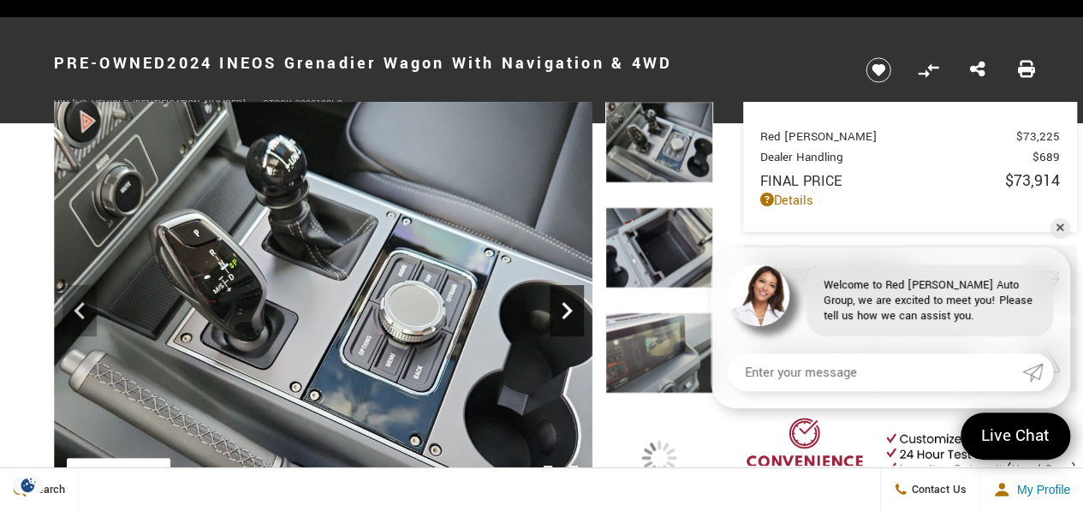
scroll to position [51, 0]
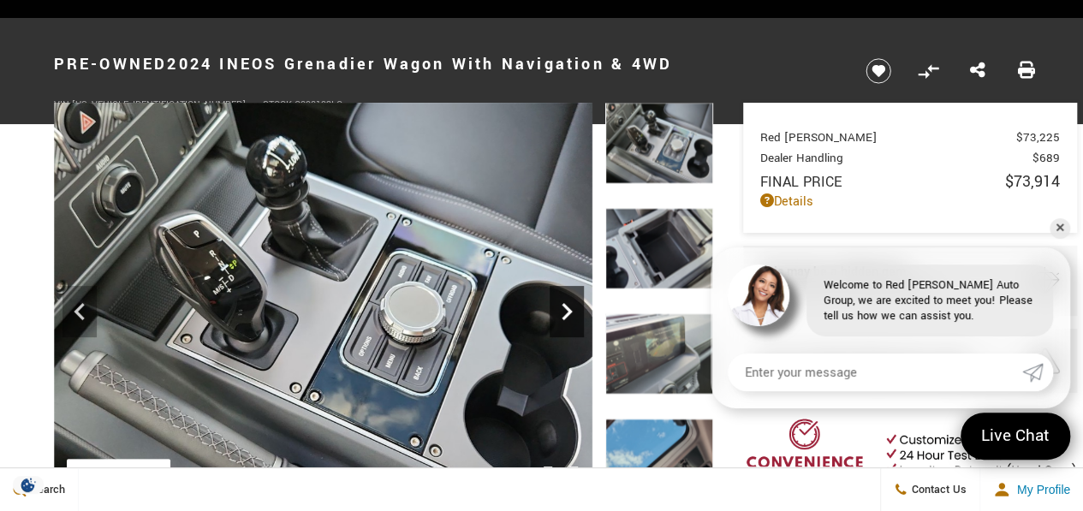
click at [569, 304] on icon "Next" at bounding box center [567, 312] width 34 height 34
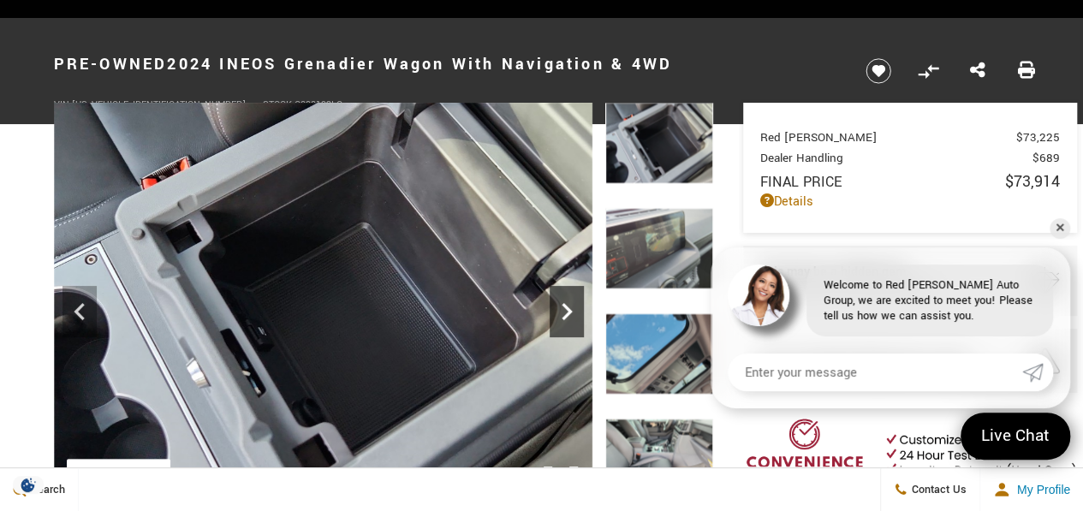
click at [569, 304] on icon "Next" at bounding box center [567, 312] width 34 height 34
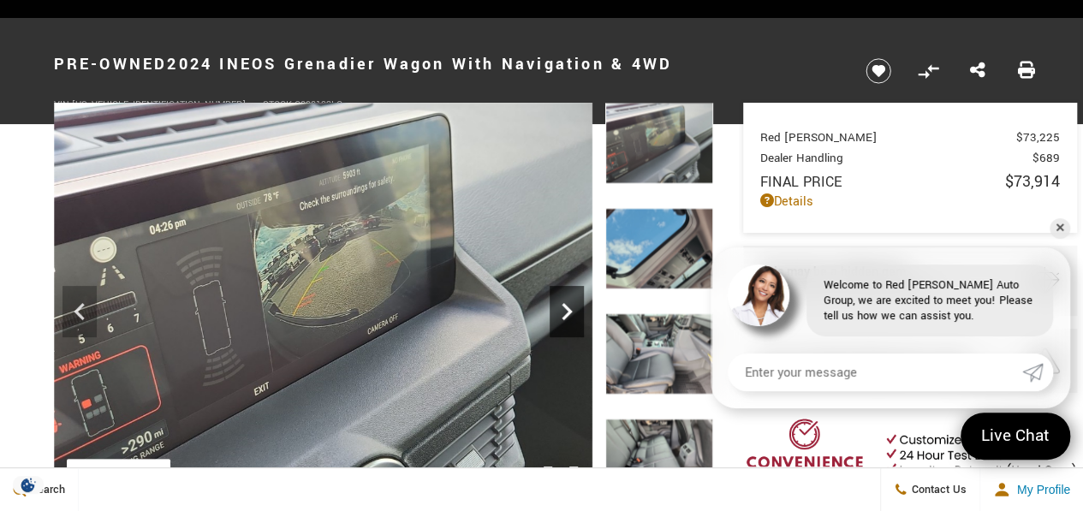
click at [569, 304] on icon "Next" at bounding box center [567, 312] width 34 height 34
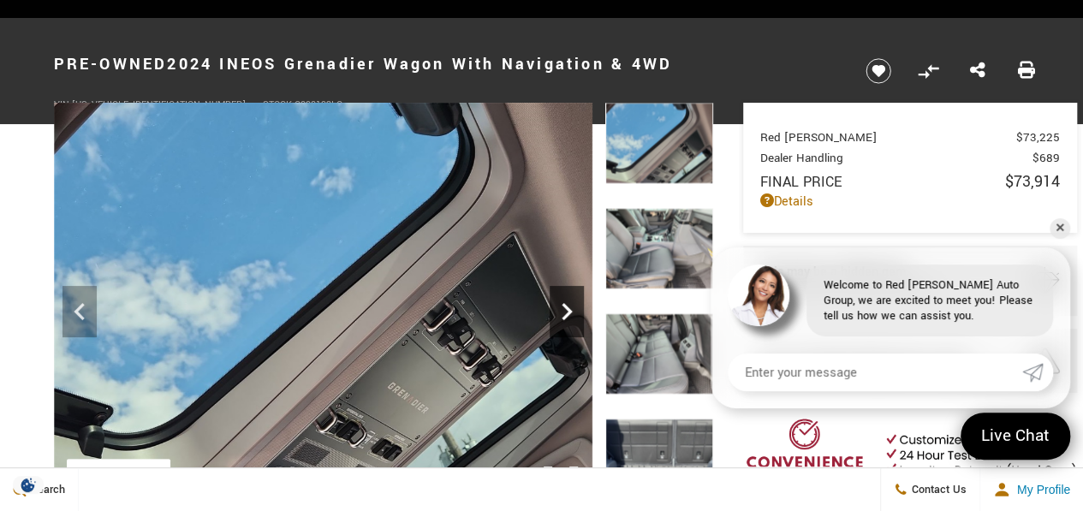
click at [569, 304] on icon "Next" at bounding box center [567, 312] width 34 height 34
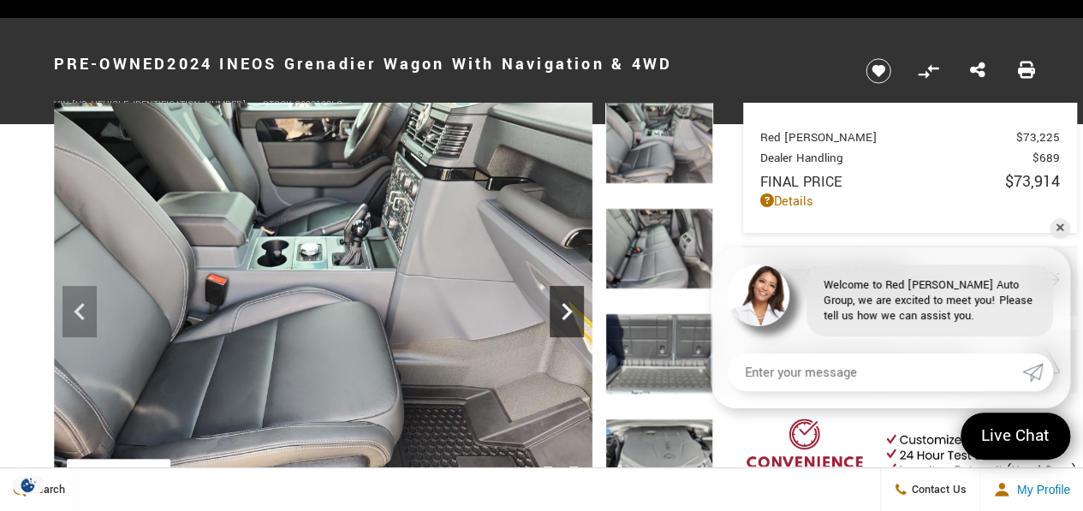
click at [569, 304] on icon "Next" at bounding box center [567, 312] width 34 height 34
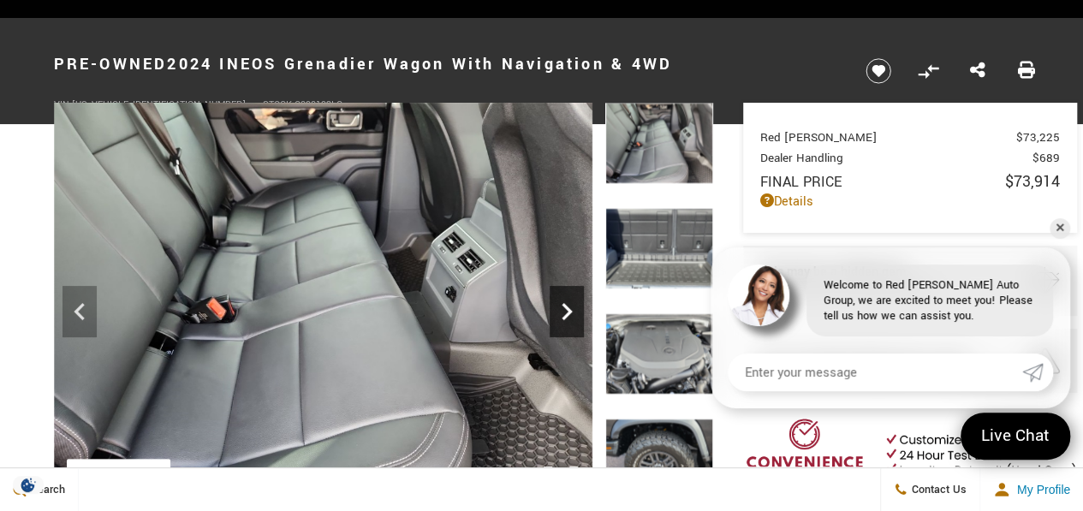
click at [569, 304] on icon "Next" at bounding box center [567, 312] width 34 height 34
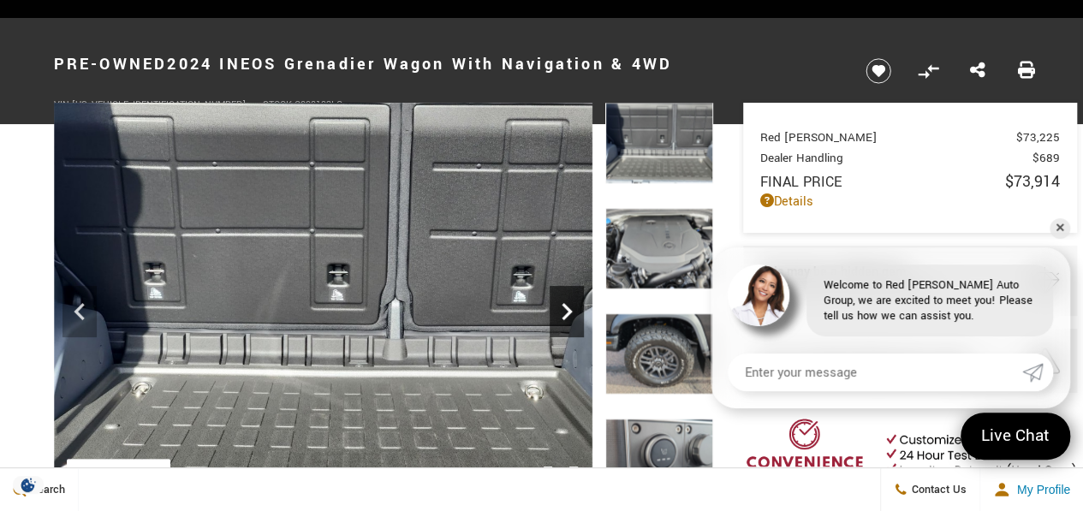
click at [569, 304] on icon "Next" at bounding box center [567, 312] width 34 height 34
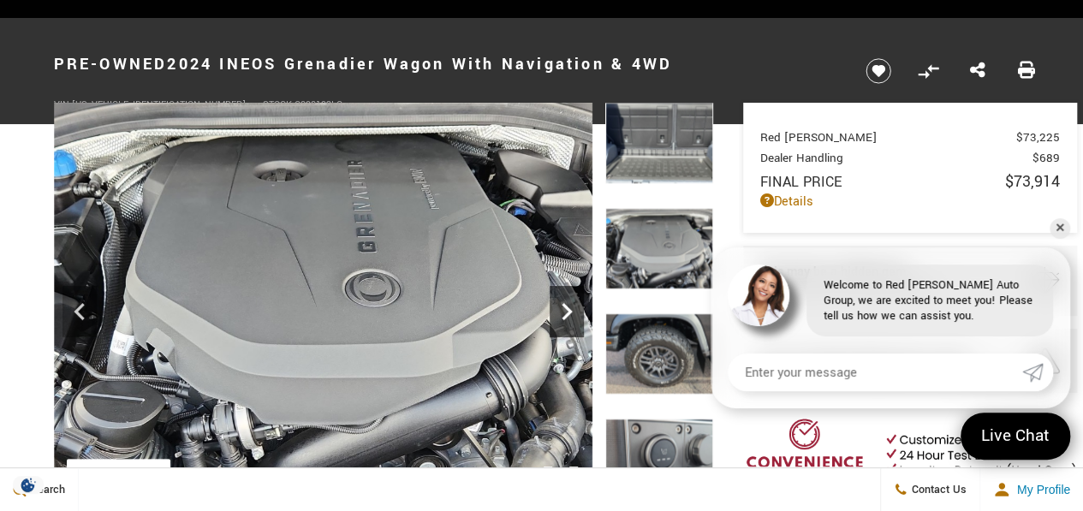
click at [569, 304] on icon "Next" at bounding box center [567, 312] width 34 height 34
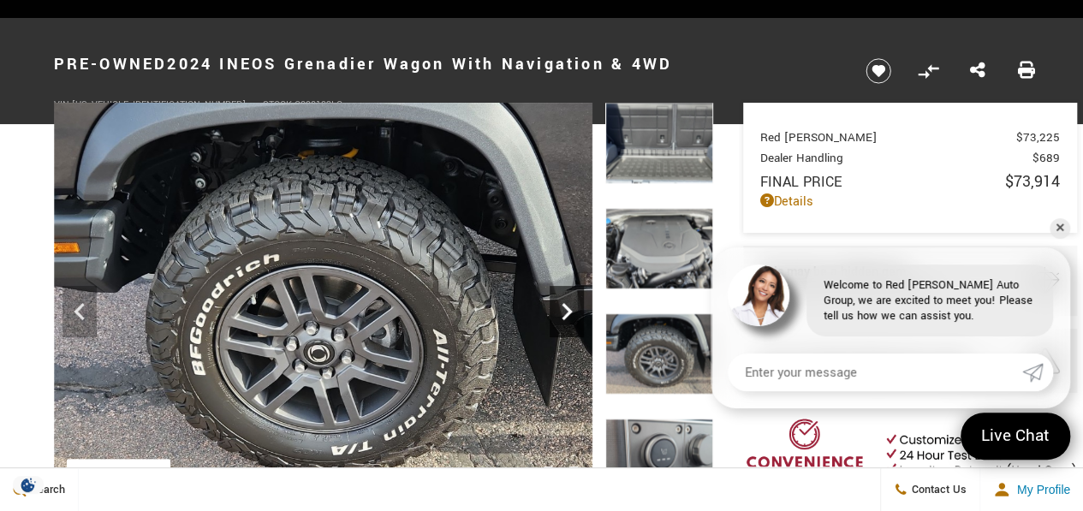
click at [569, 304] on icon "Next" at bounding box center [567, 312] width 34 height 34
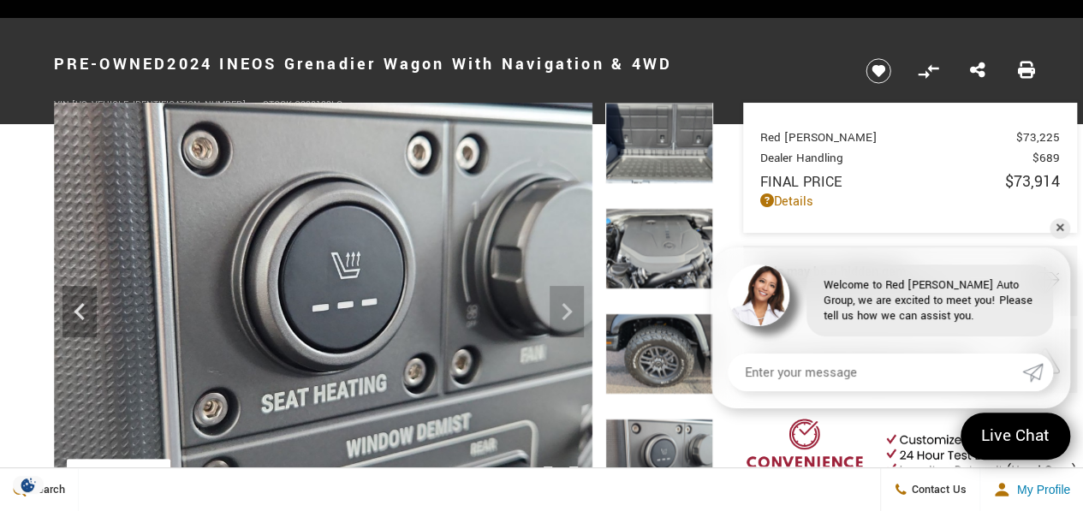
click at [569, 304] on img at bounding box center [323, 305] width 539 height 404
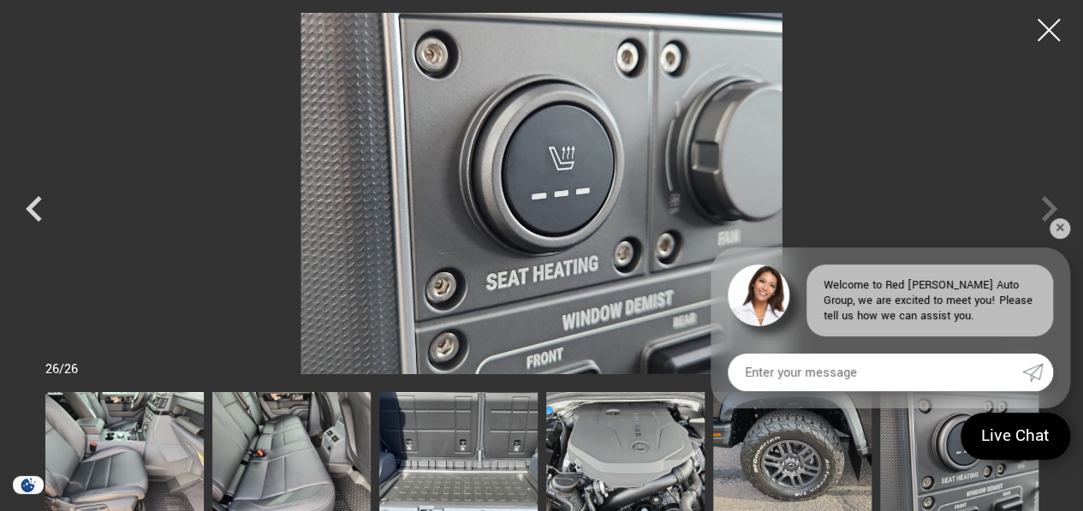
click at [1065, 16] on div at bounding box center [1049, 30] width 45 height 45
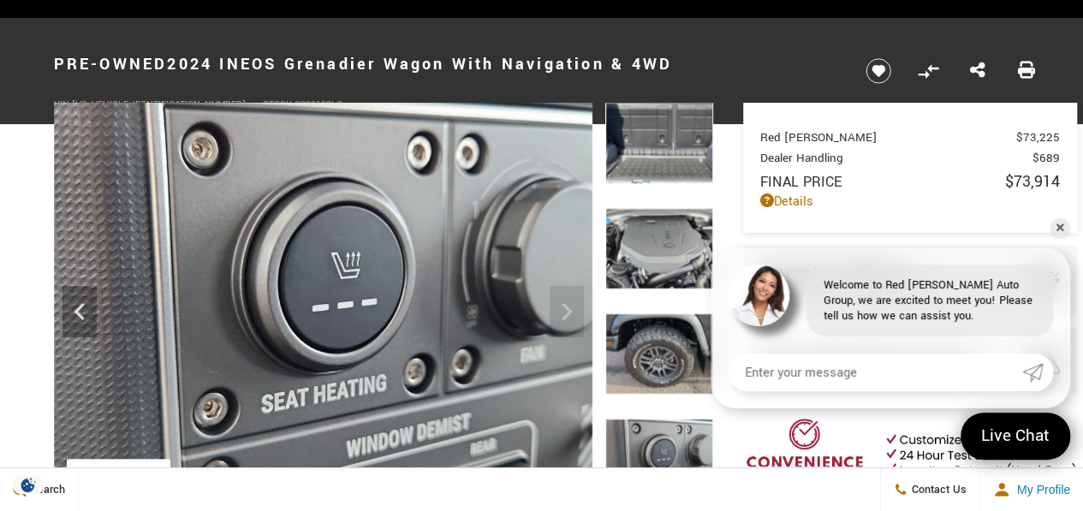
scroll to position [0, 0]
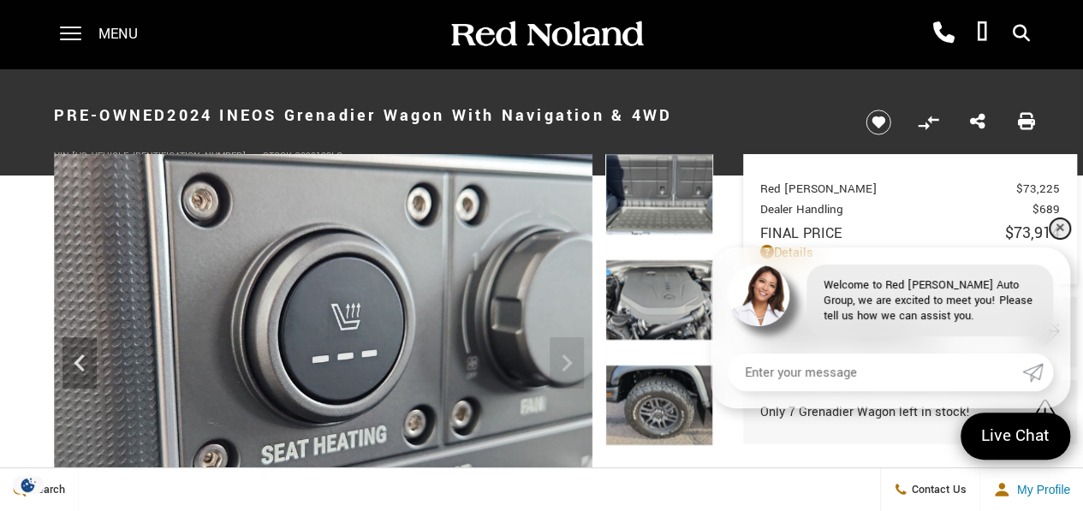
click at [1057, 225] on link "✕" at bounding box center [1060, 228] width 21 height 21
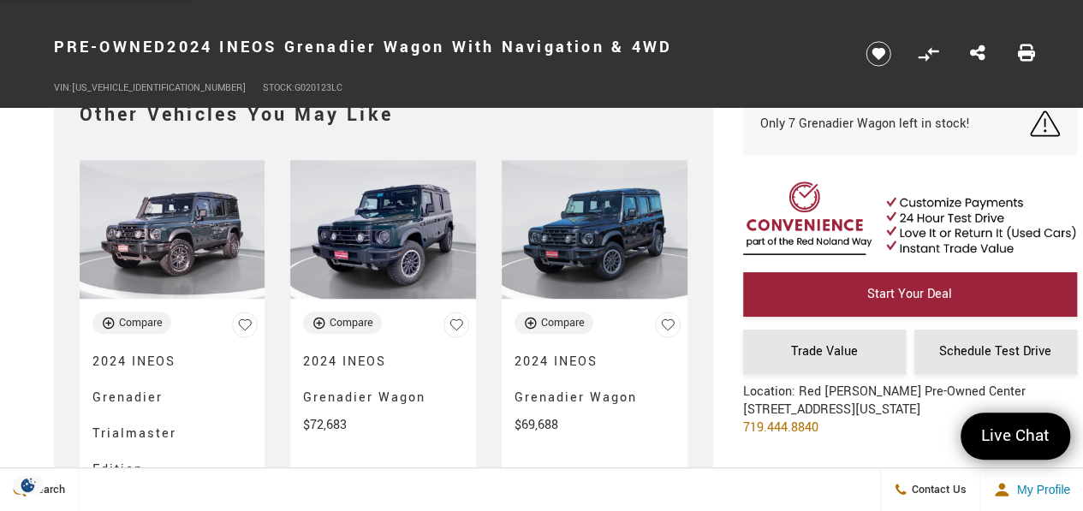
scroll to position [3724, 0]
